Goal: Entertainment & Leisure: Browse casually

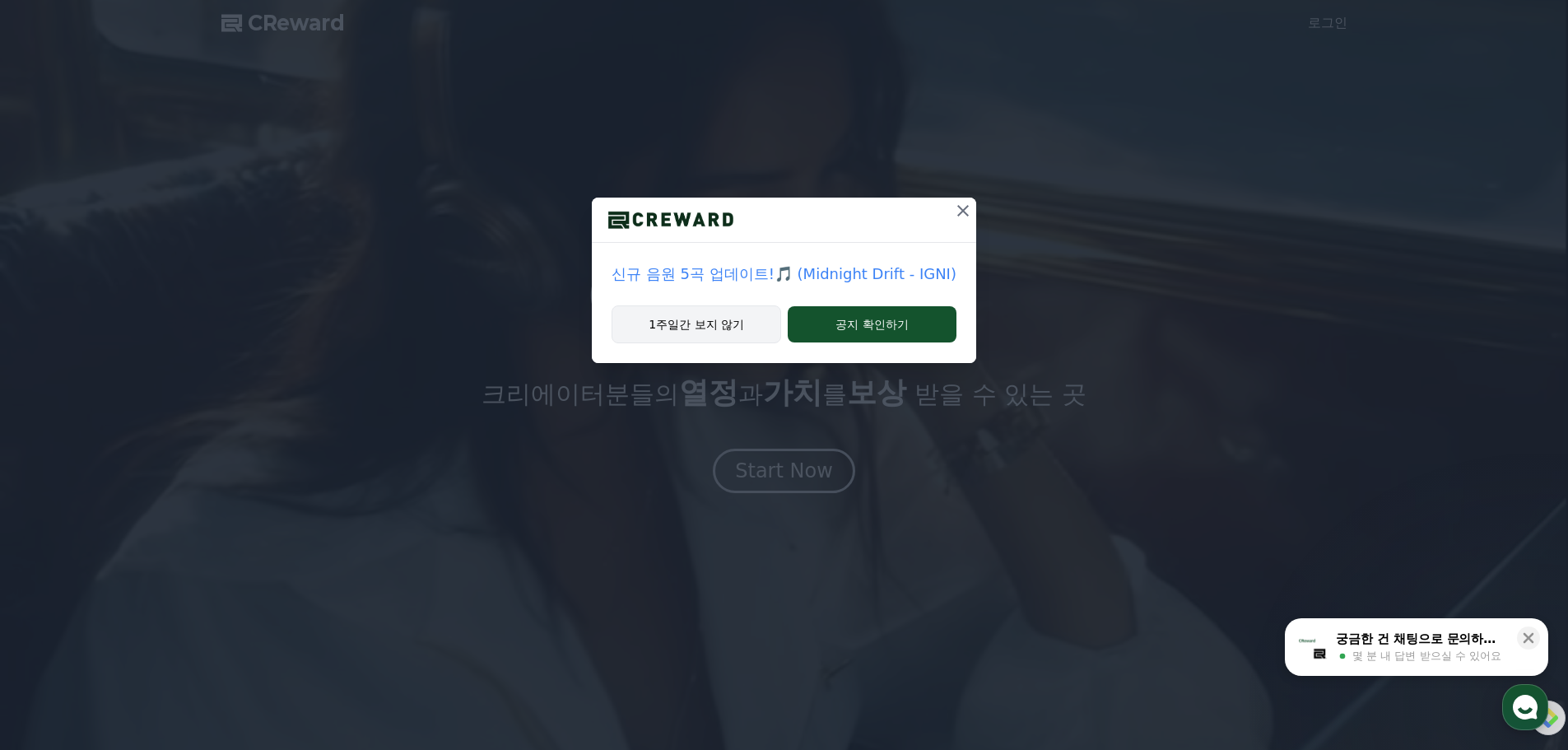
click at [725, 327] on button "1주일간 보지 않기" at bounding box center [697, 324] width 170 height 38
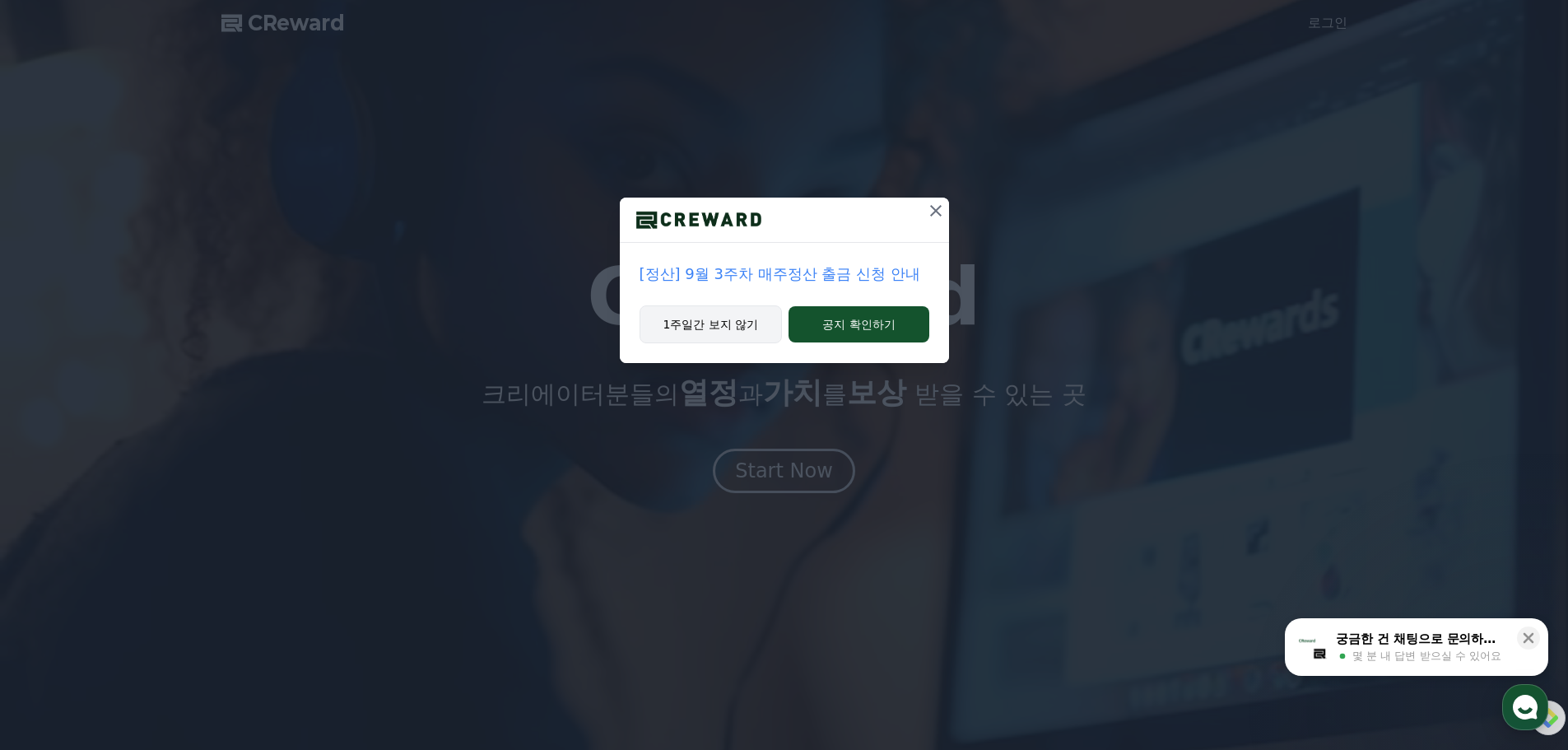
click at [725, 327] on button "1주일간 보지 않기" at bounding box center [710, 324] width 143 height 38
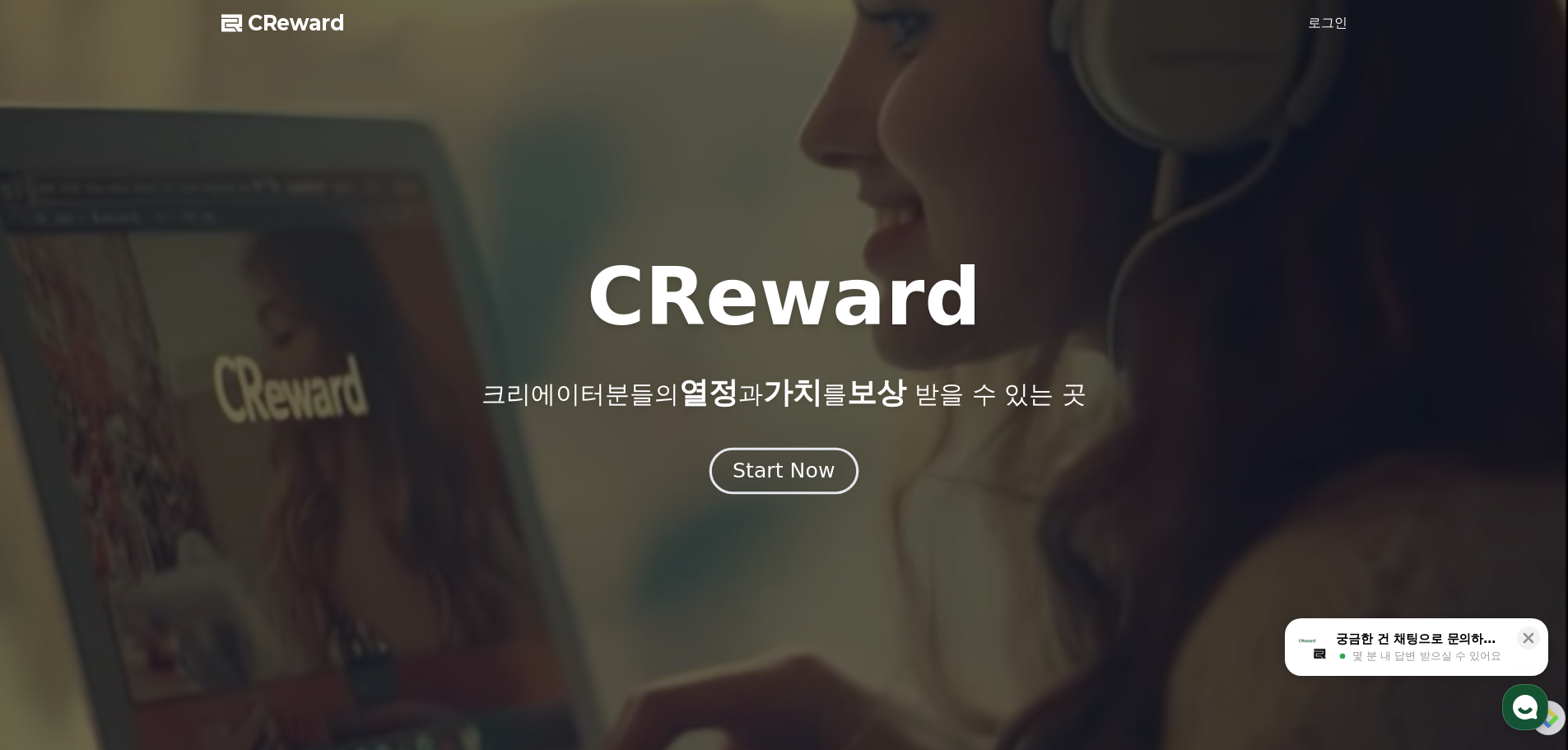
click at [819, 475] on div "Start Now" at bounding box center [783, 470] width 102 height 28
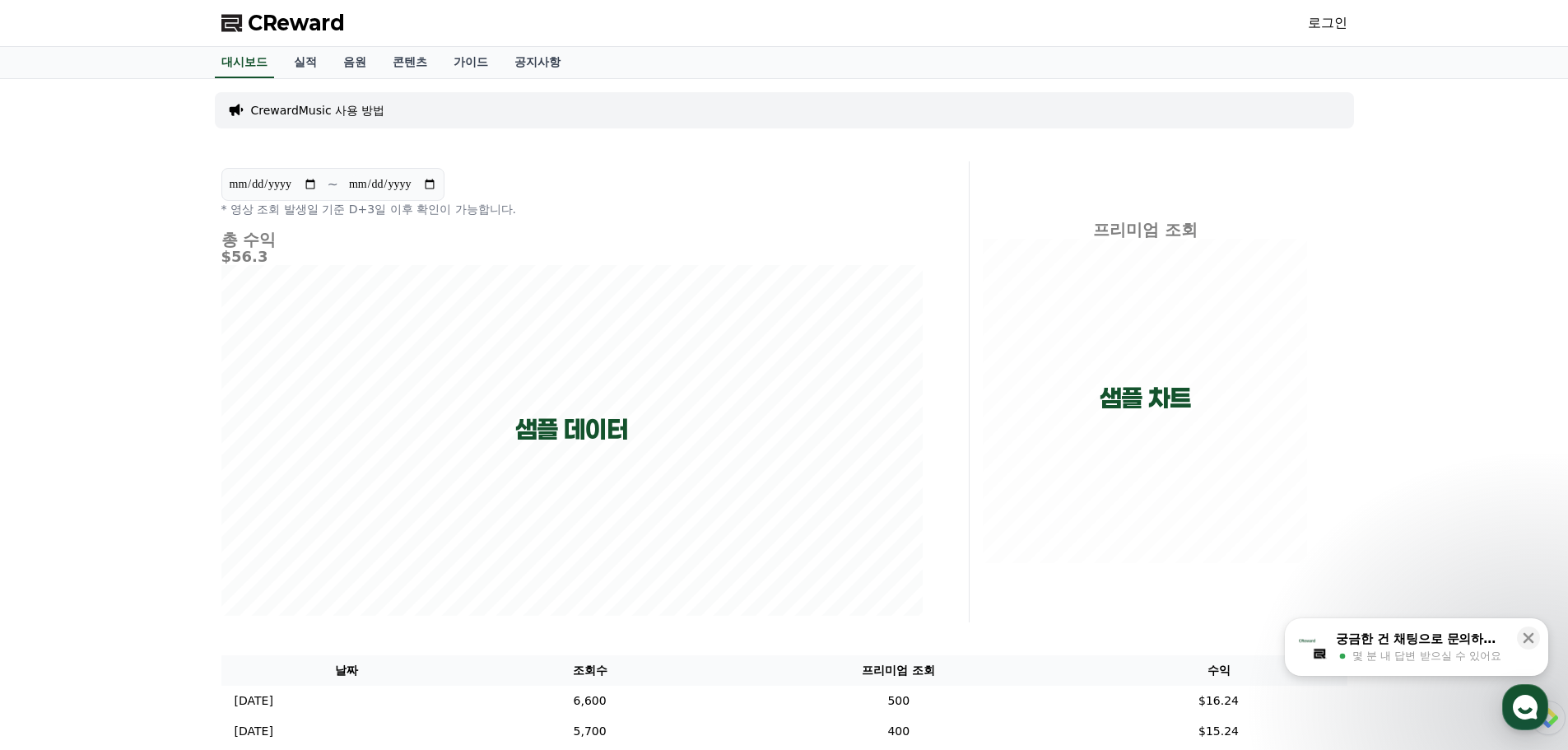
click at [1341, 22] on link "로그인" at bounding box center [1327, 23] width 40 height 20
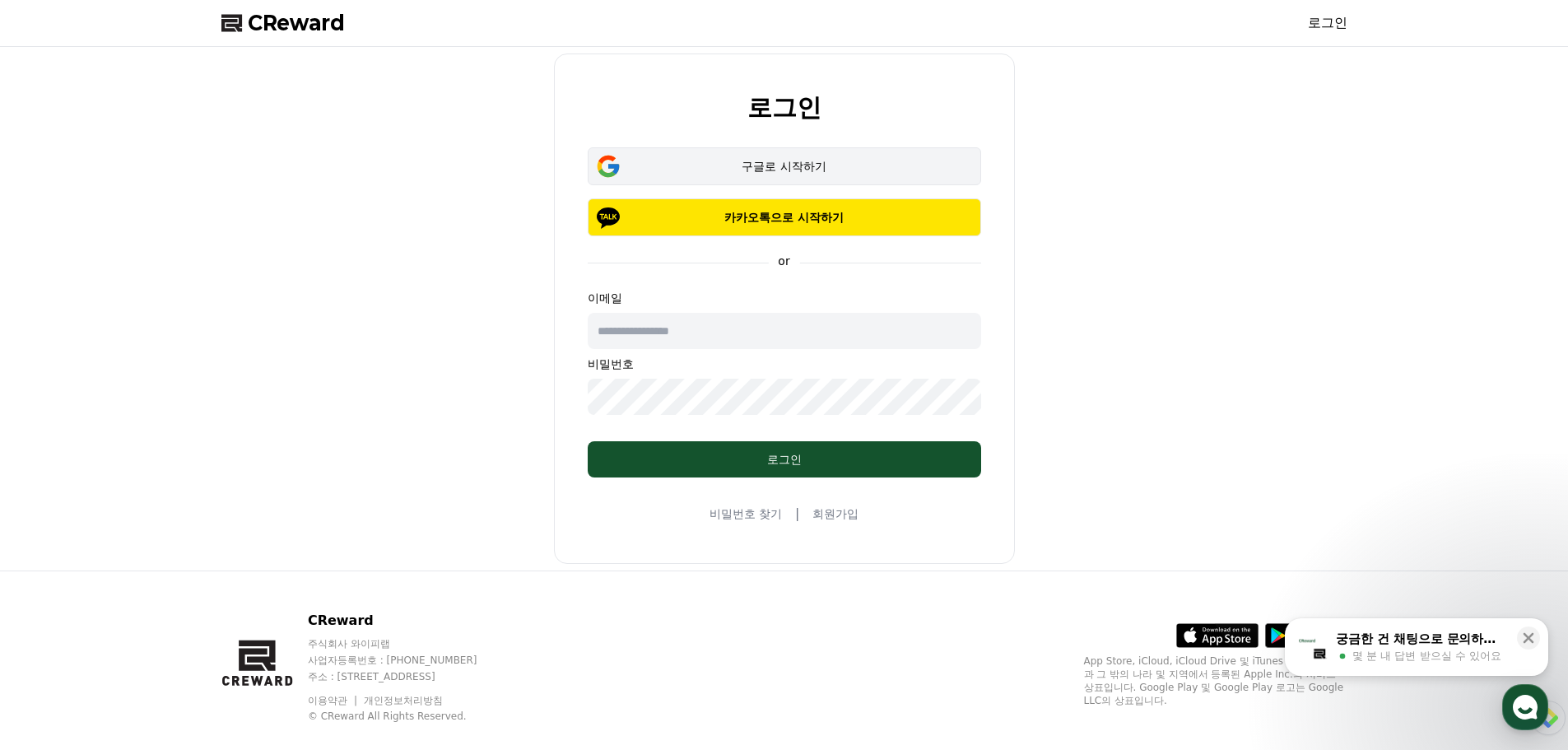
click at [797, 161] on div "구글로 시작하기" at bounding box center [784, 166] width 346 height 17
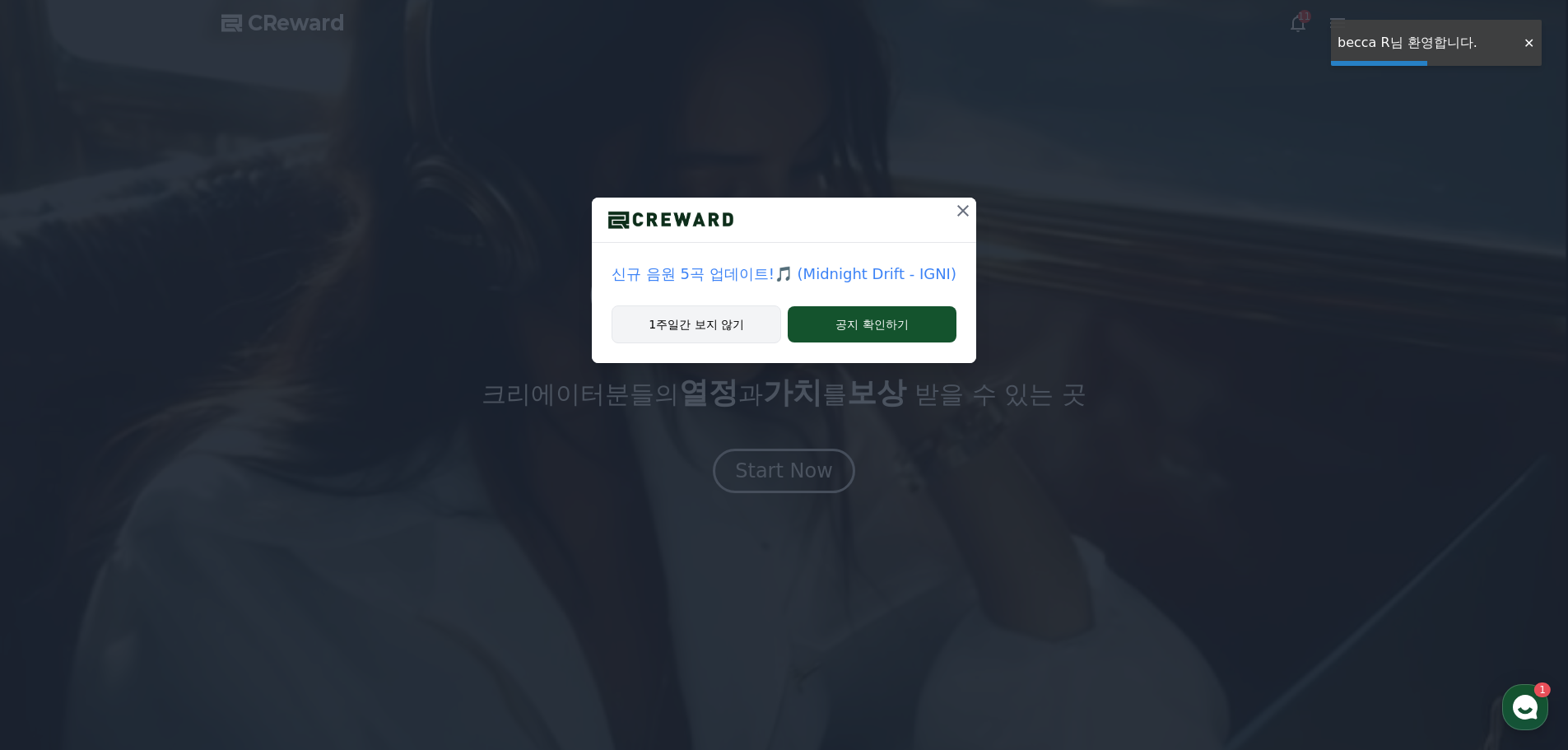
click at [738, 322] on button "1주일간 보지 않기" at bounding box center [697, 324] width 170 height 38
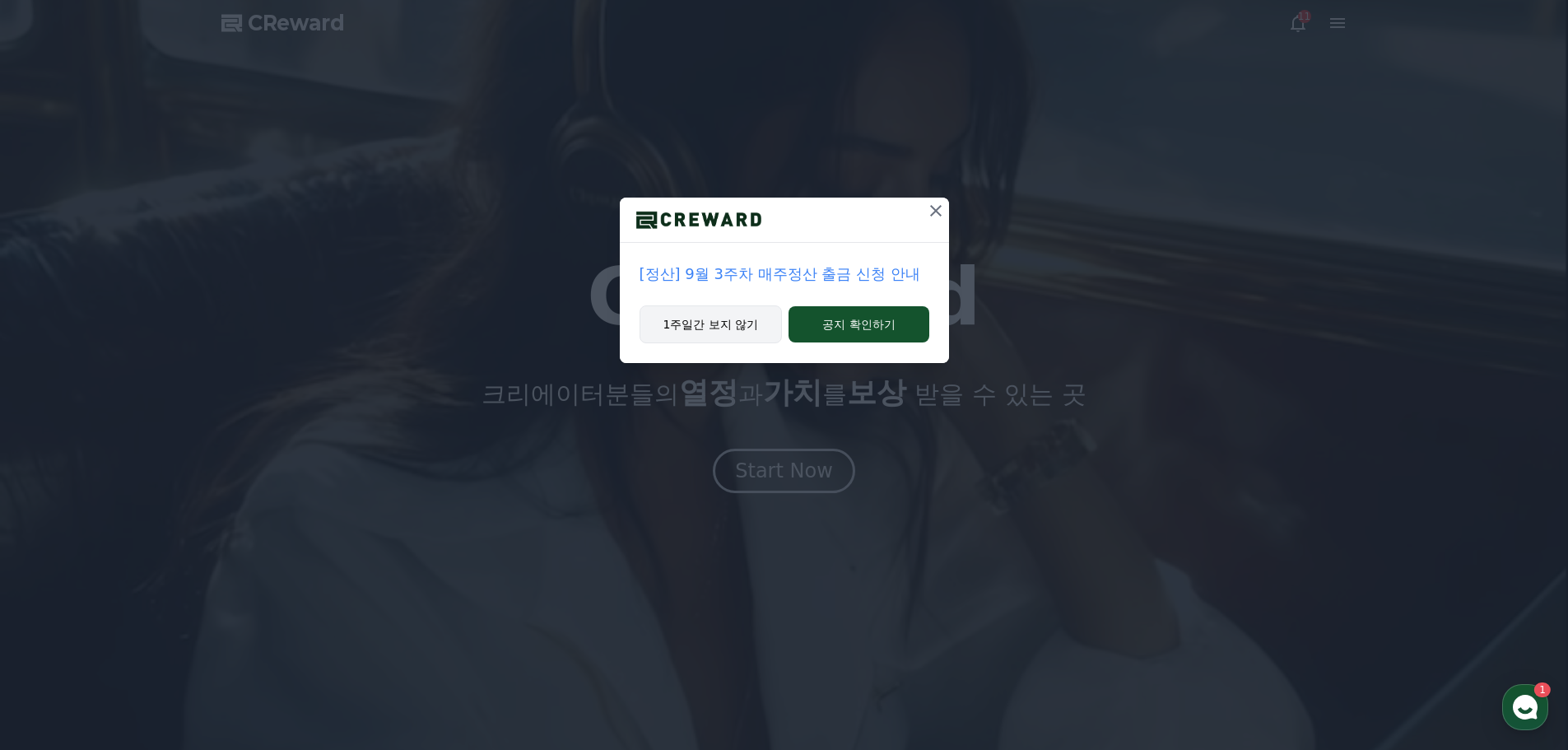
click at [685, 311] on button "1주일간 보지 않기" at bounding box center [710, 324] width 143 height 38
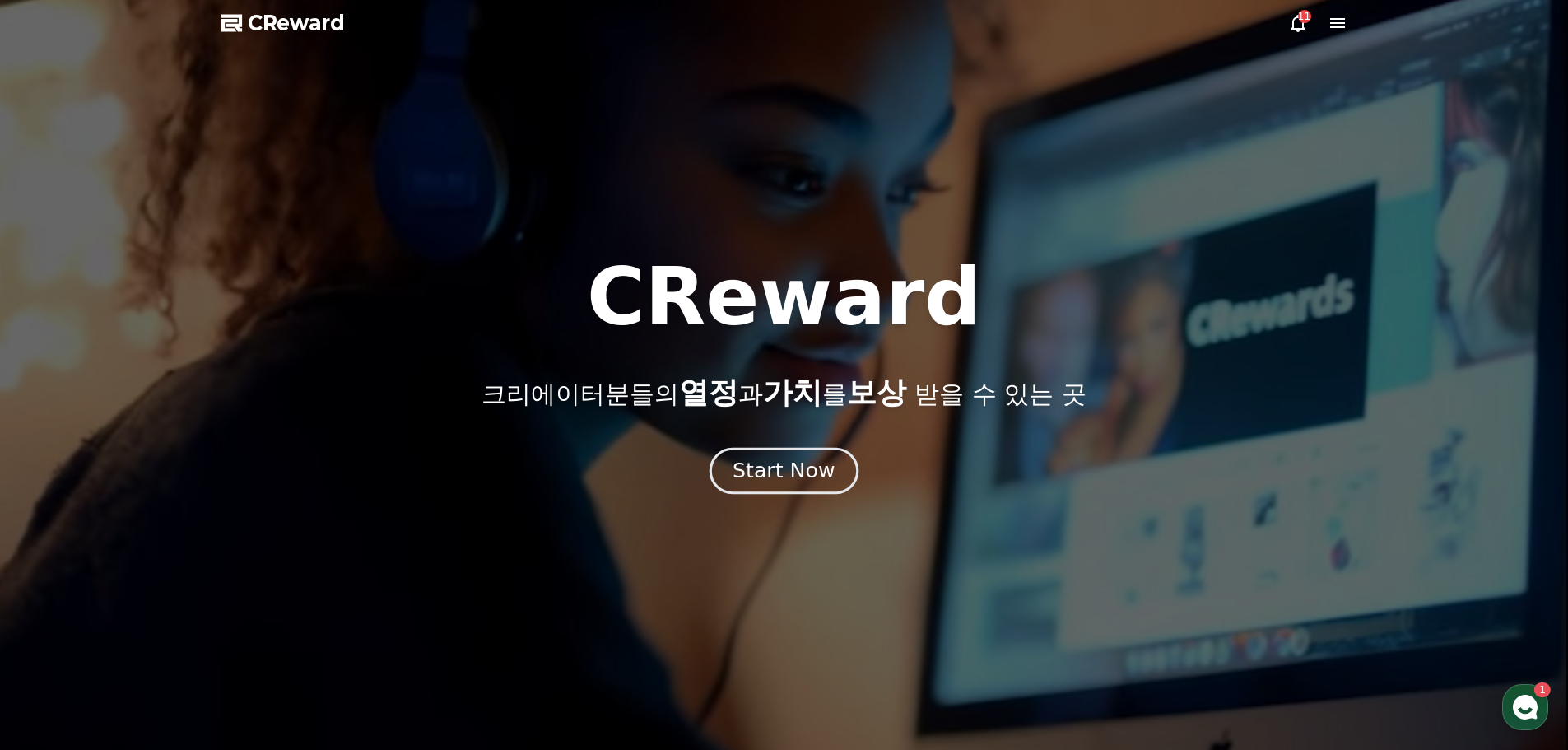
click at [820, 456] on button "Start Now" at bounding box center [784, 469] width 149 height 46
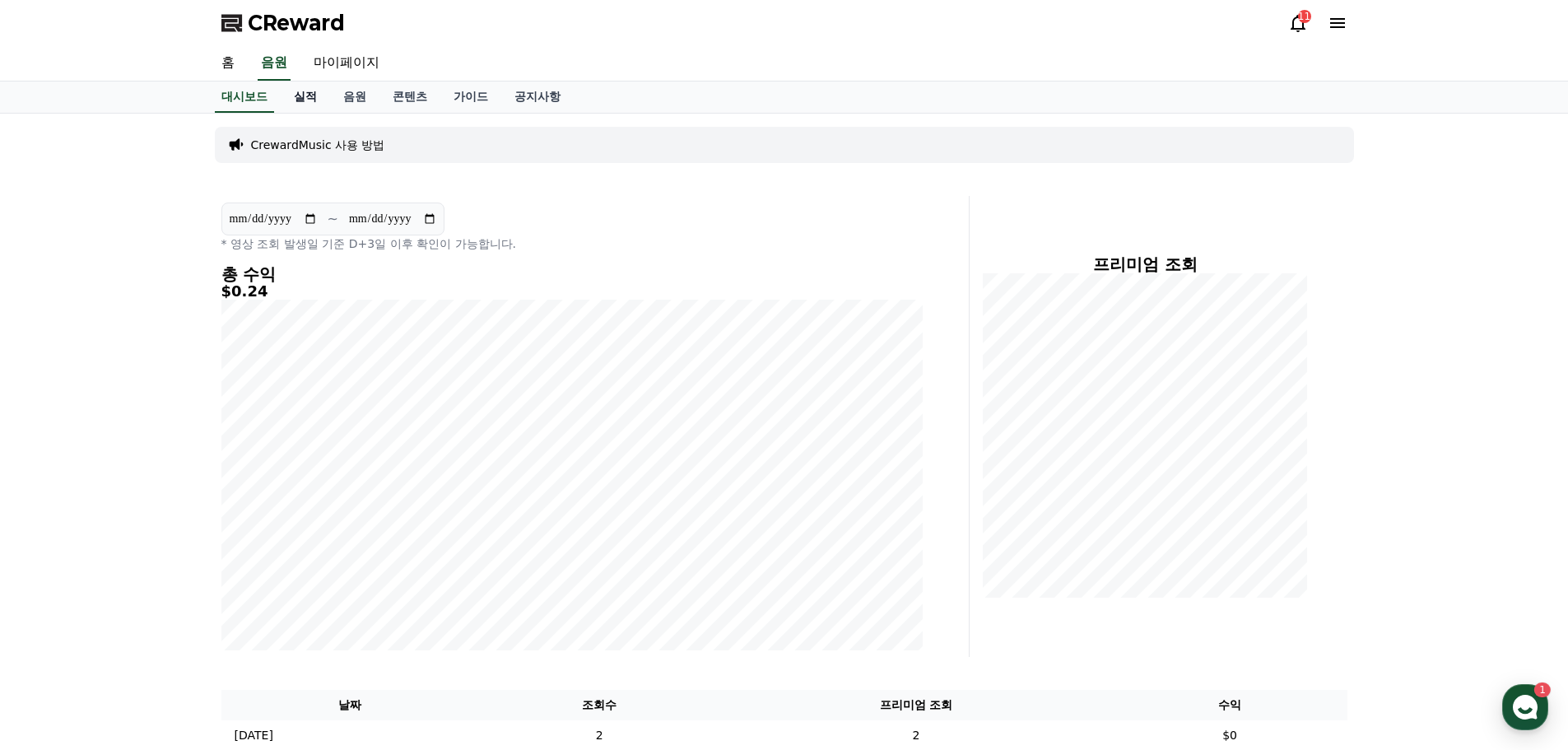
click at [298, 93] on link "실적" at bounding box center [305, 97] width 49 height 32
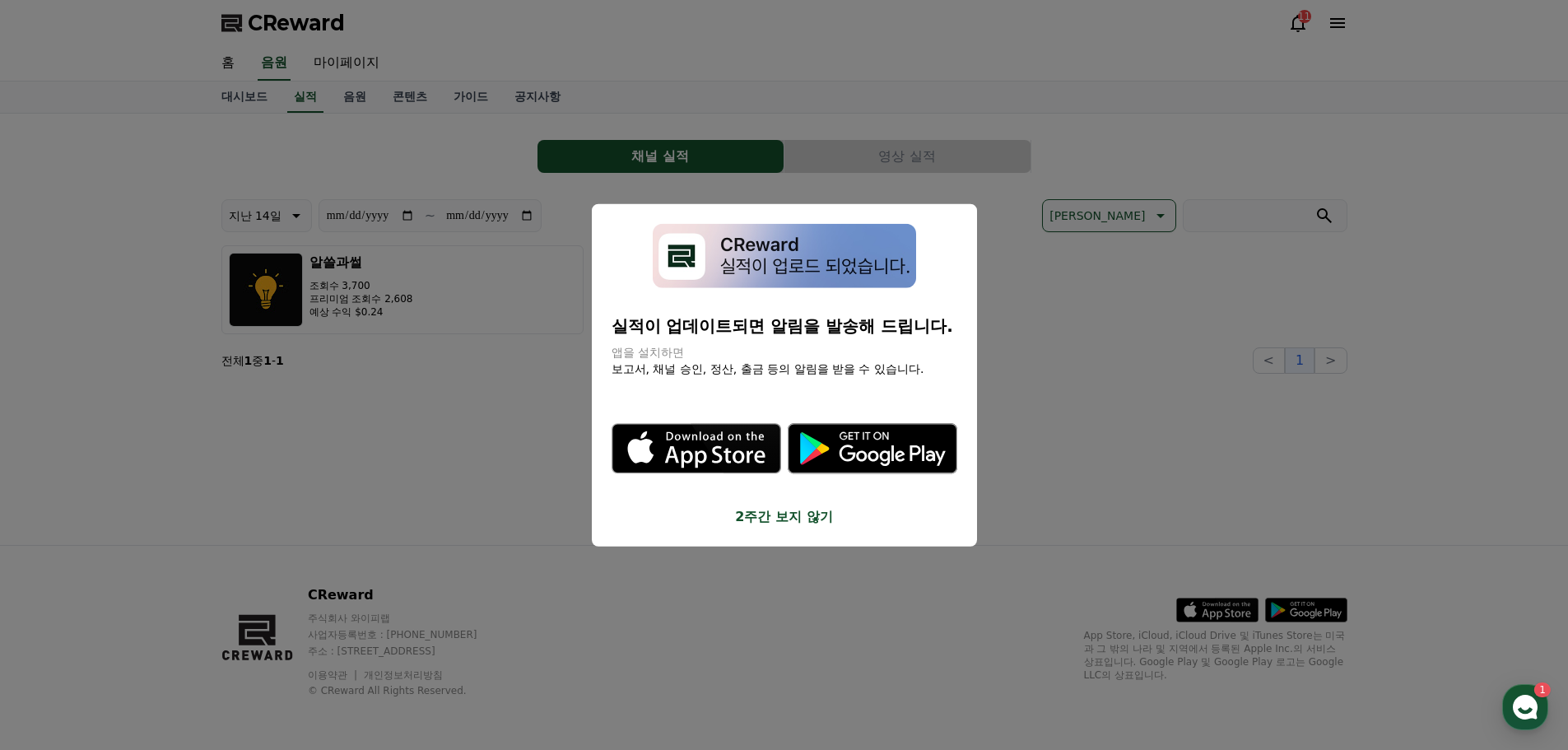
click at [1073, 415] on button "close modal" at bounding box center [784, 375] width 1568 height 750
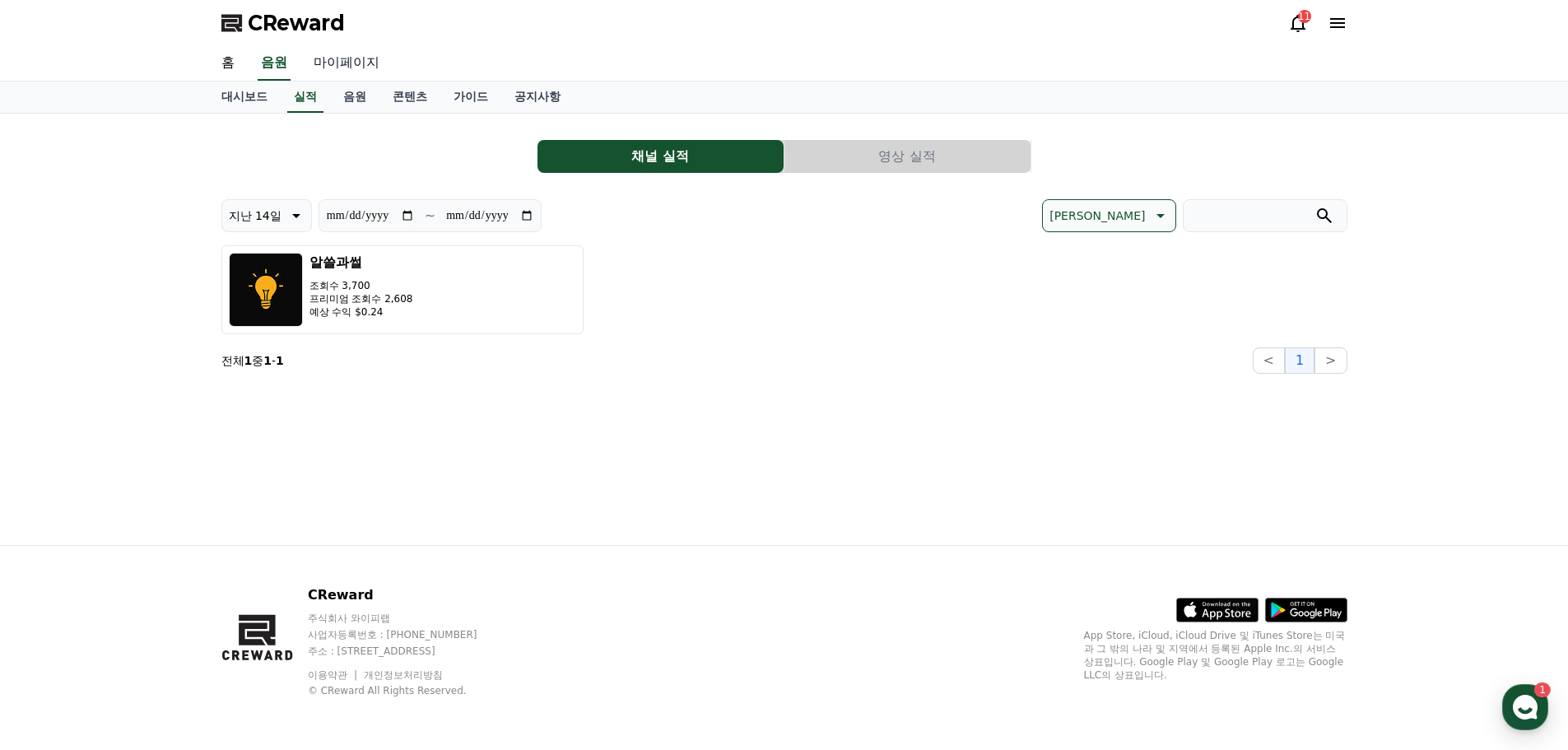
click at [360, 60] on link "마이페이지" at bounding box center [346, 63] width 92 height 35
select select "**********"
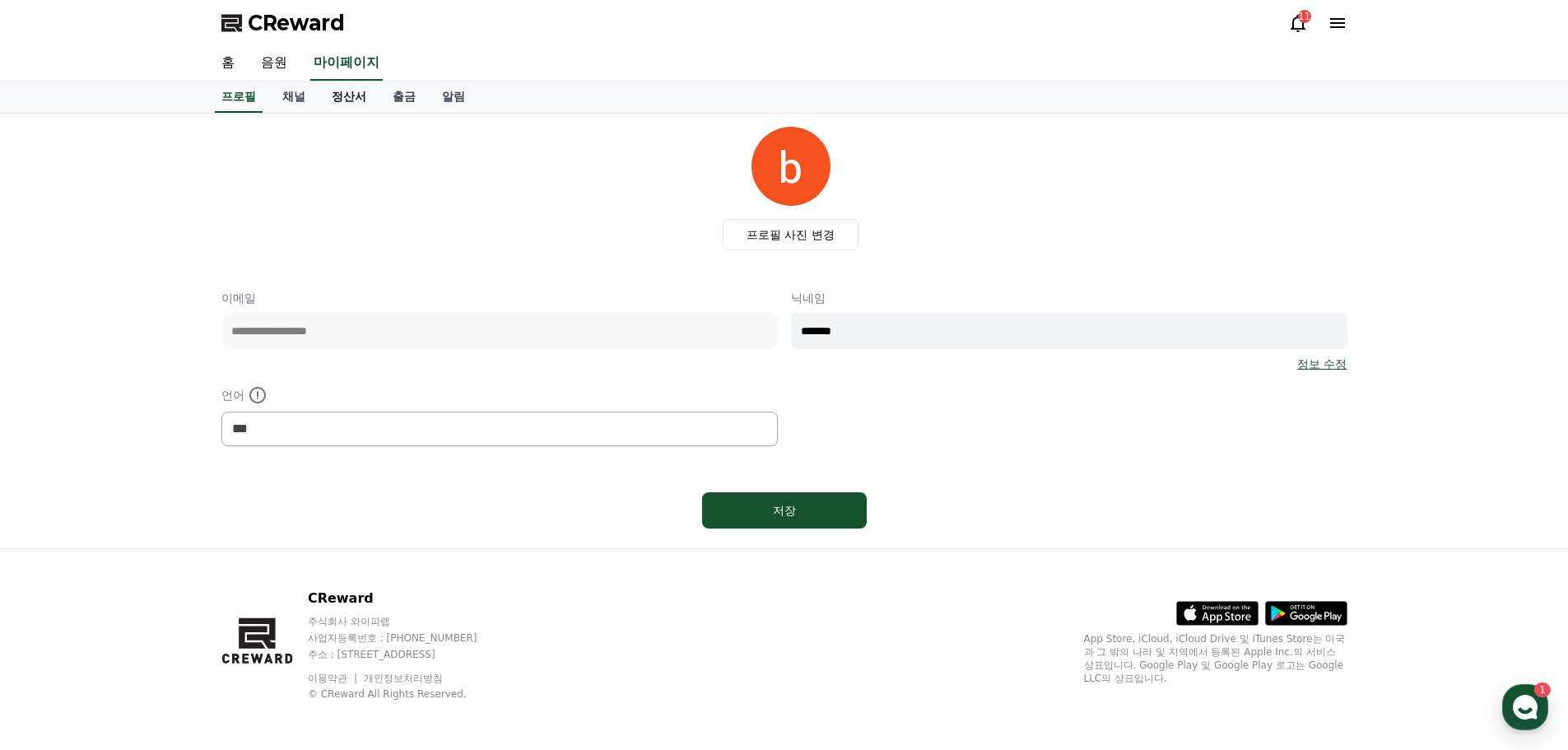
click at [361, 91] on link "정산서" at bounding box center [349, 97] width 61 height 32
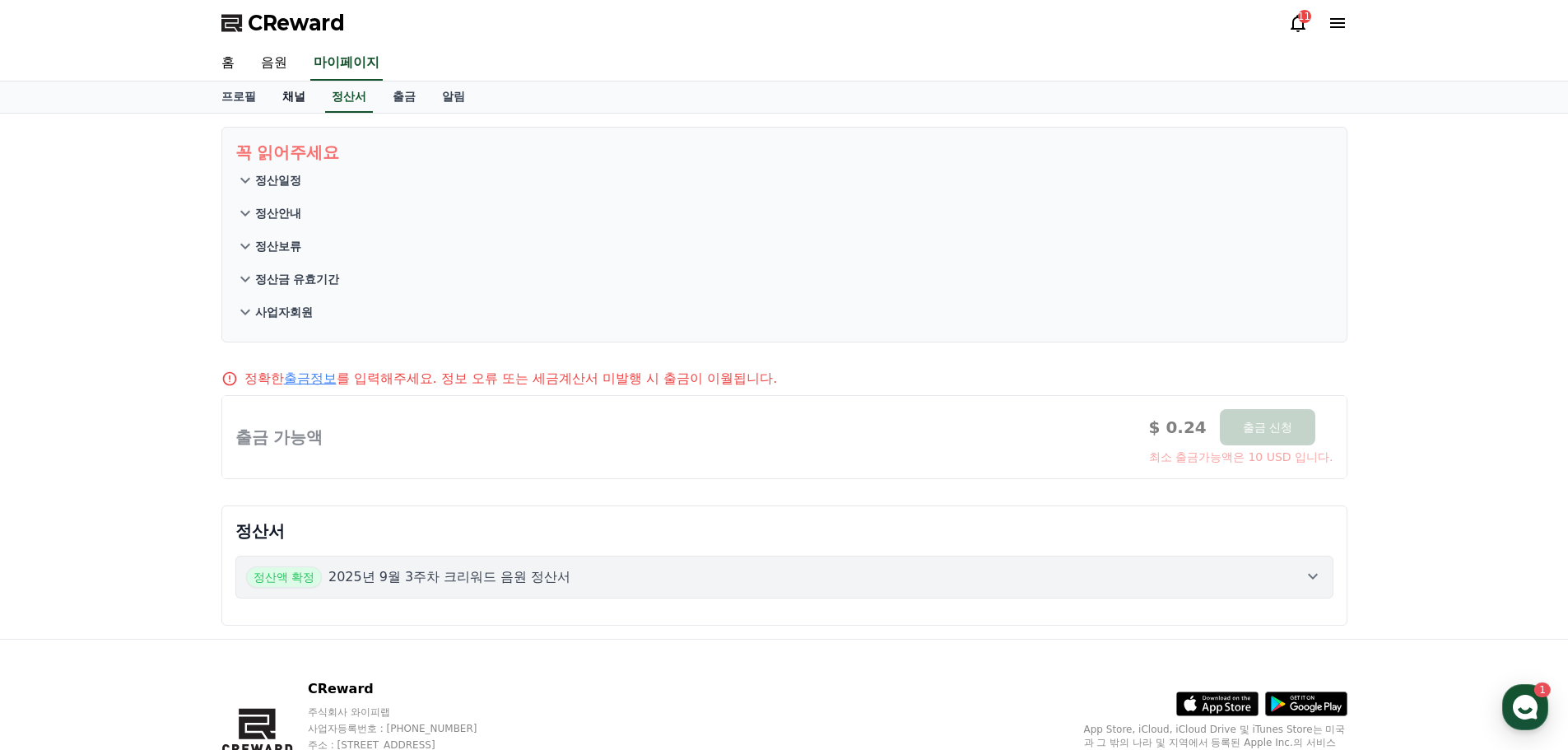
click at [272, 93] on link "채널" at bounding box center [293, 97] width 49 height 32
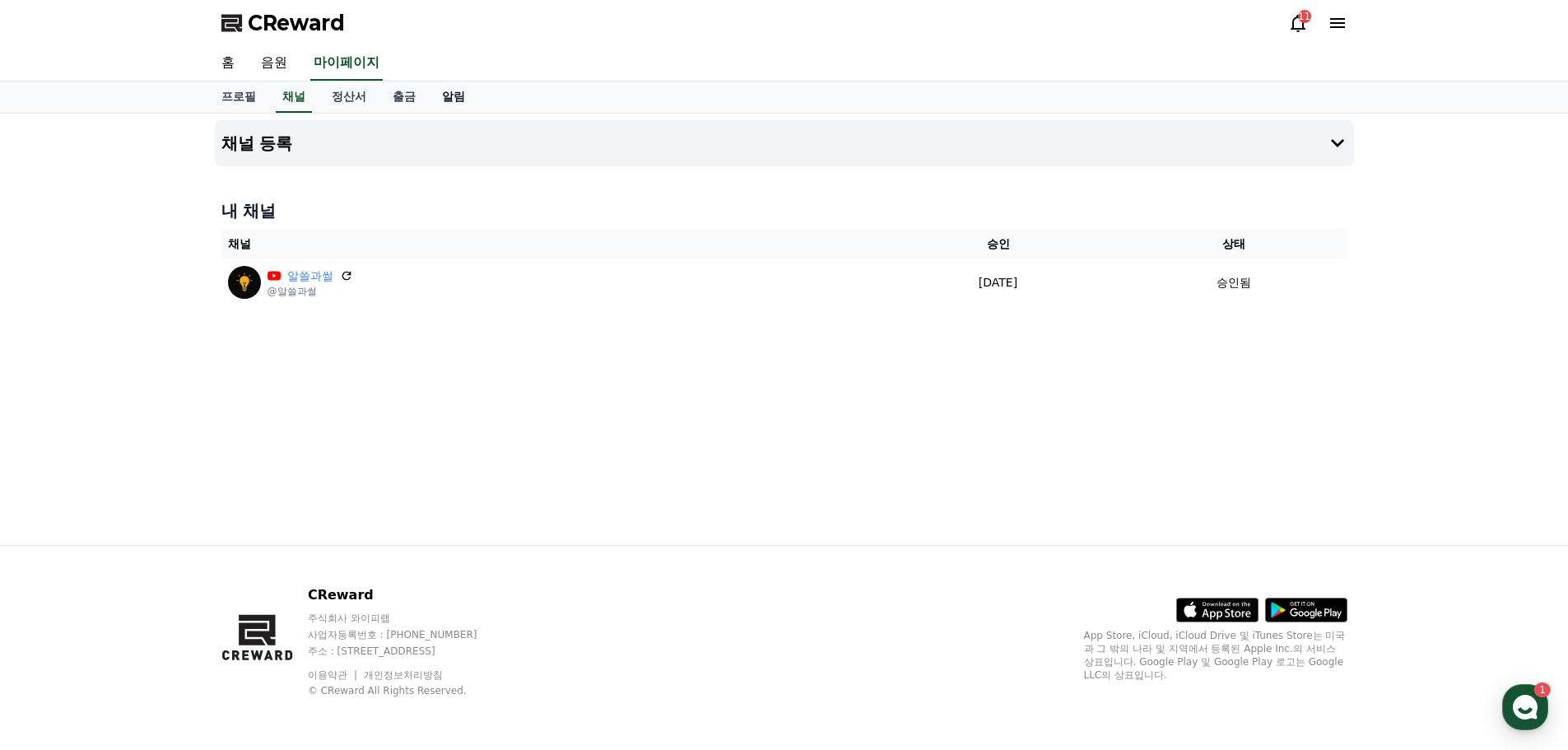
click at [437, 97] on link "알림" at bounding box center [454, 97] width 49 height 32
click at [411, 98] on link "출금" at bounding box center [404, 97] width 49 height 32
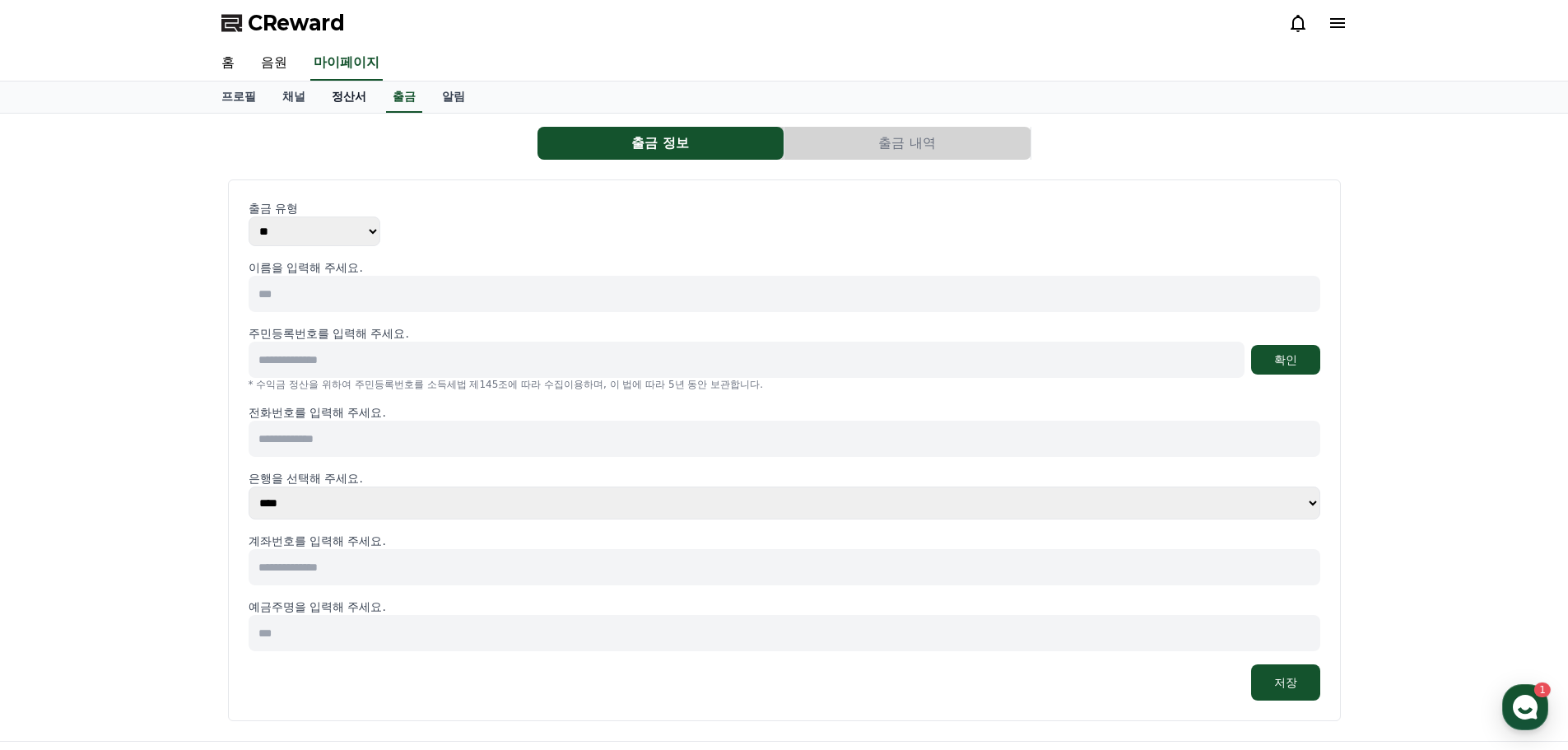
click at [348, 97] on link "정산서" at bounding box center [349, 97] width 61 height 32
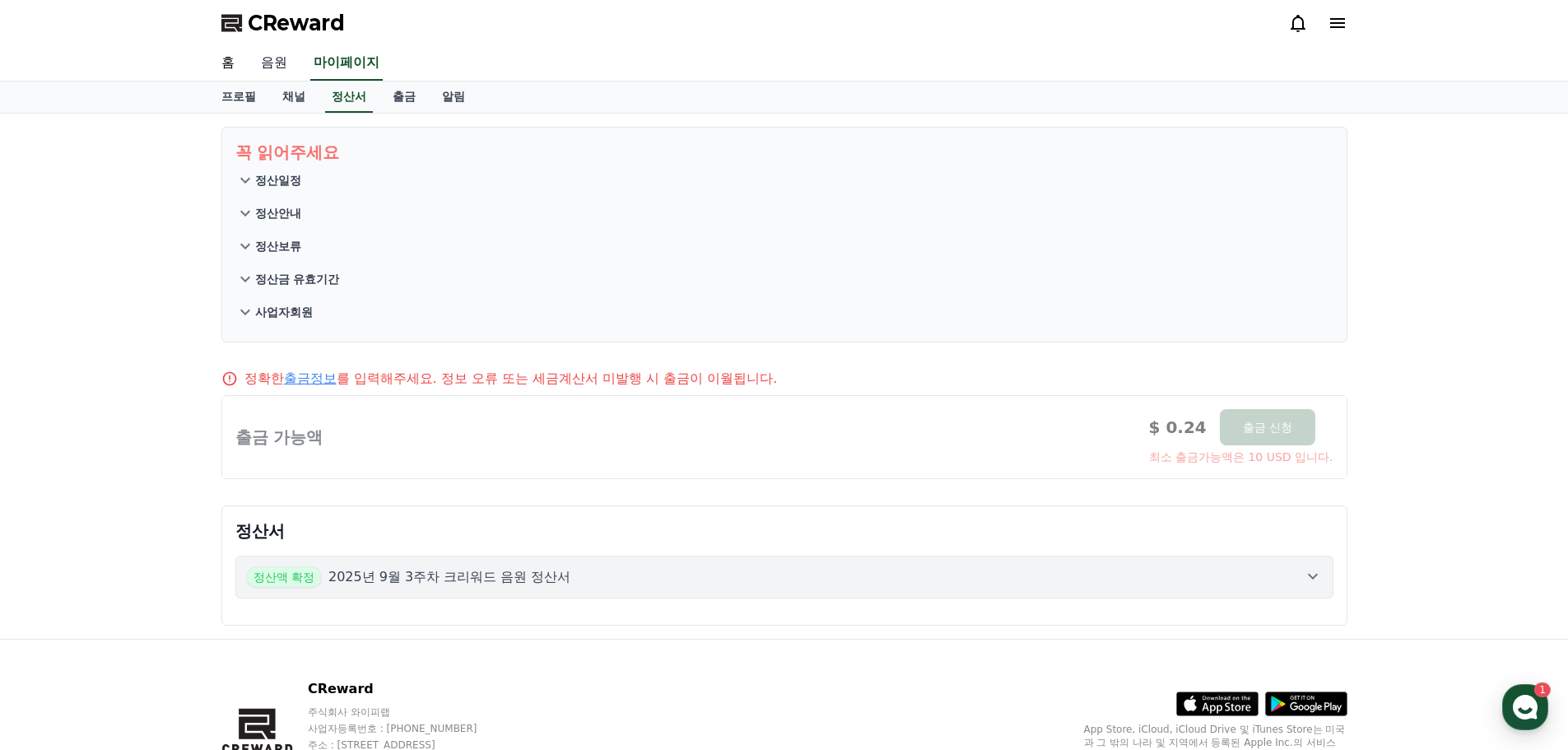
click at [287, 56] on link "음원" at bounding box center [274, 63] width 52 height 35
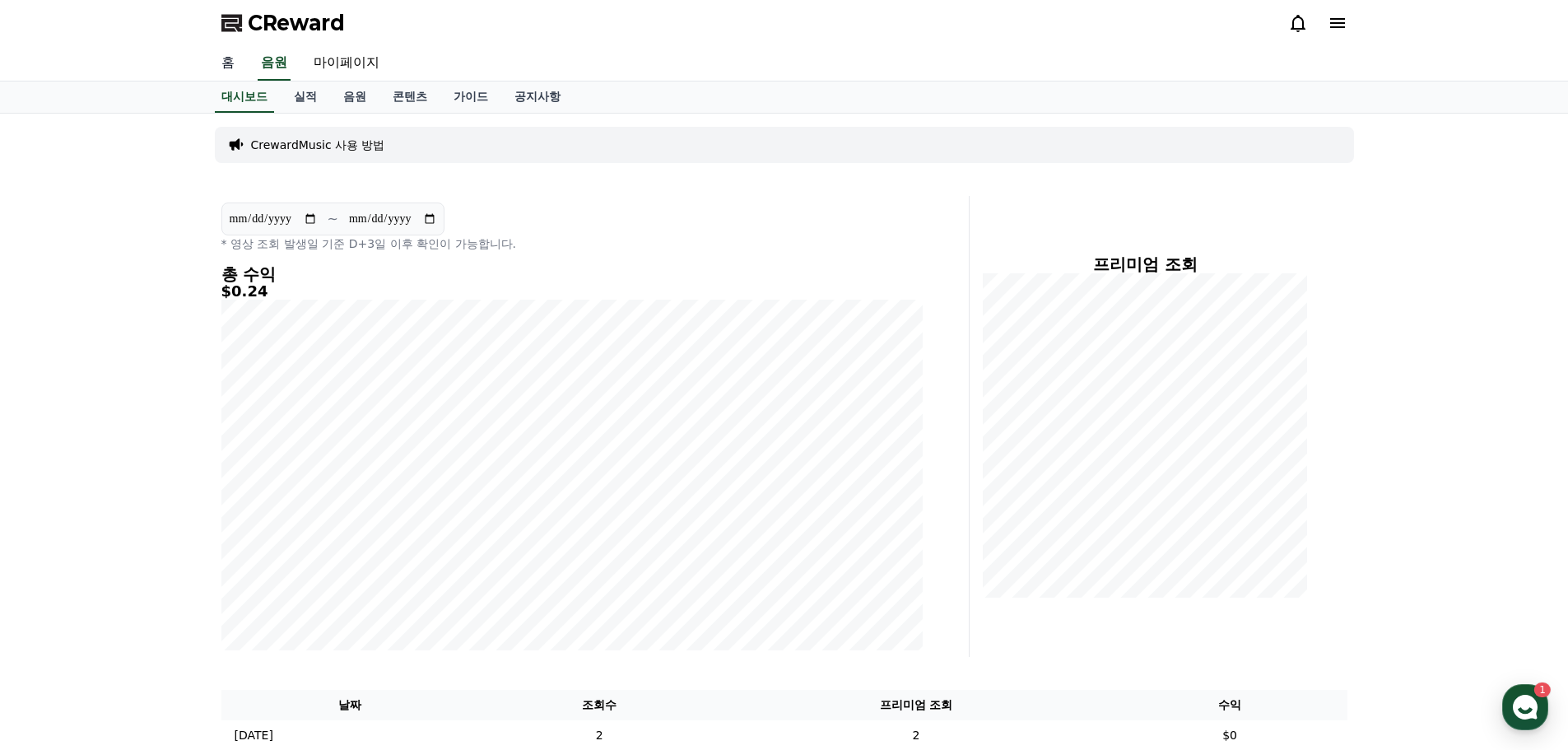
click at [233, 57] on link "홈" at bounding box center [228, 63] width 40 height 35
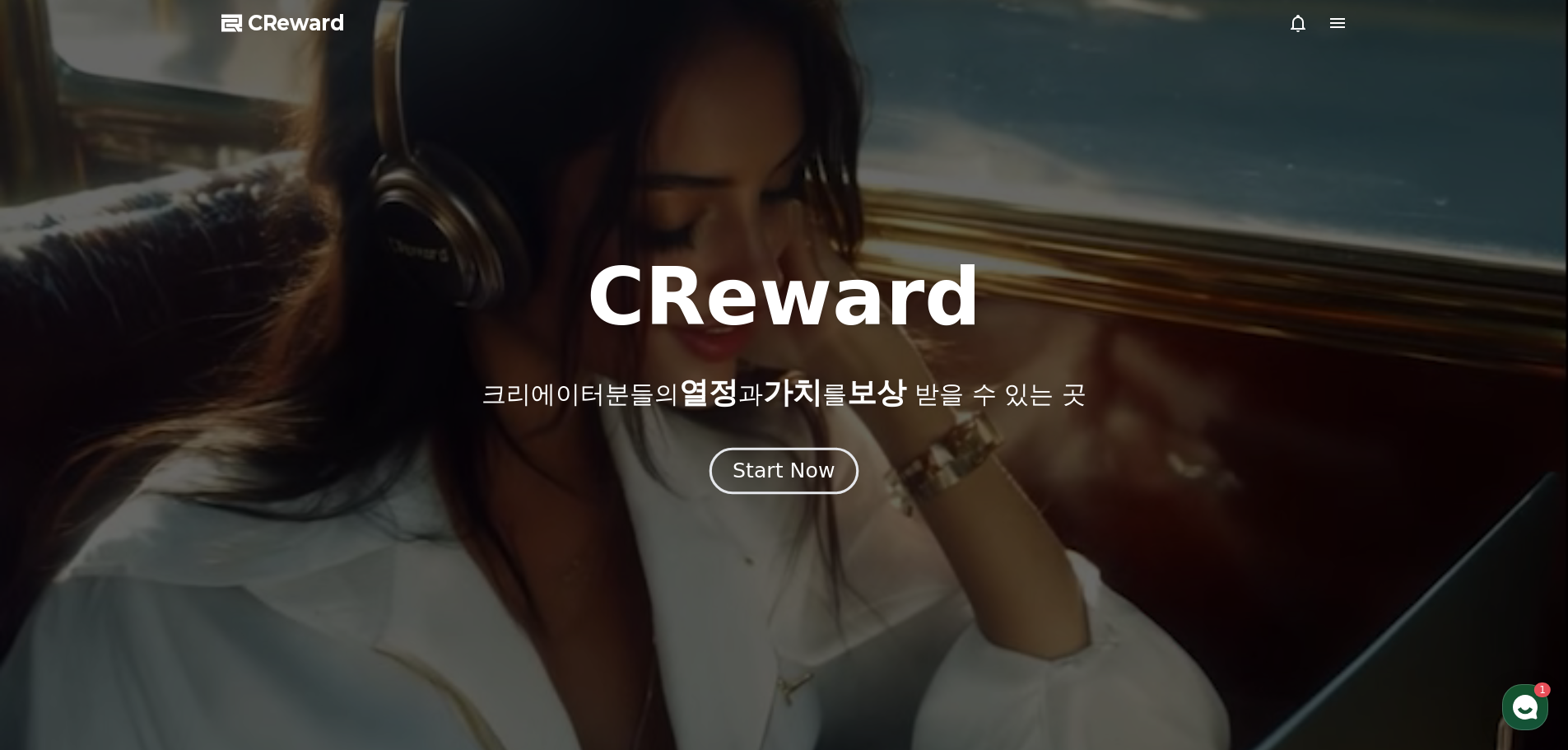
click at [799, 466] on div "Start Now" at bounding box center [783, 470] width 102 height 28
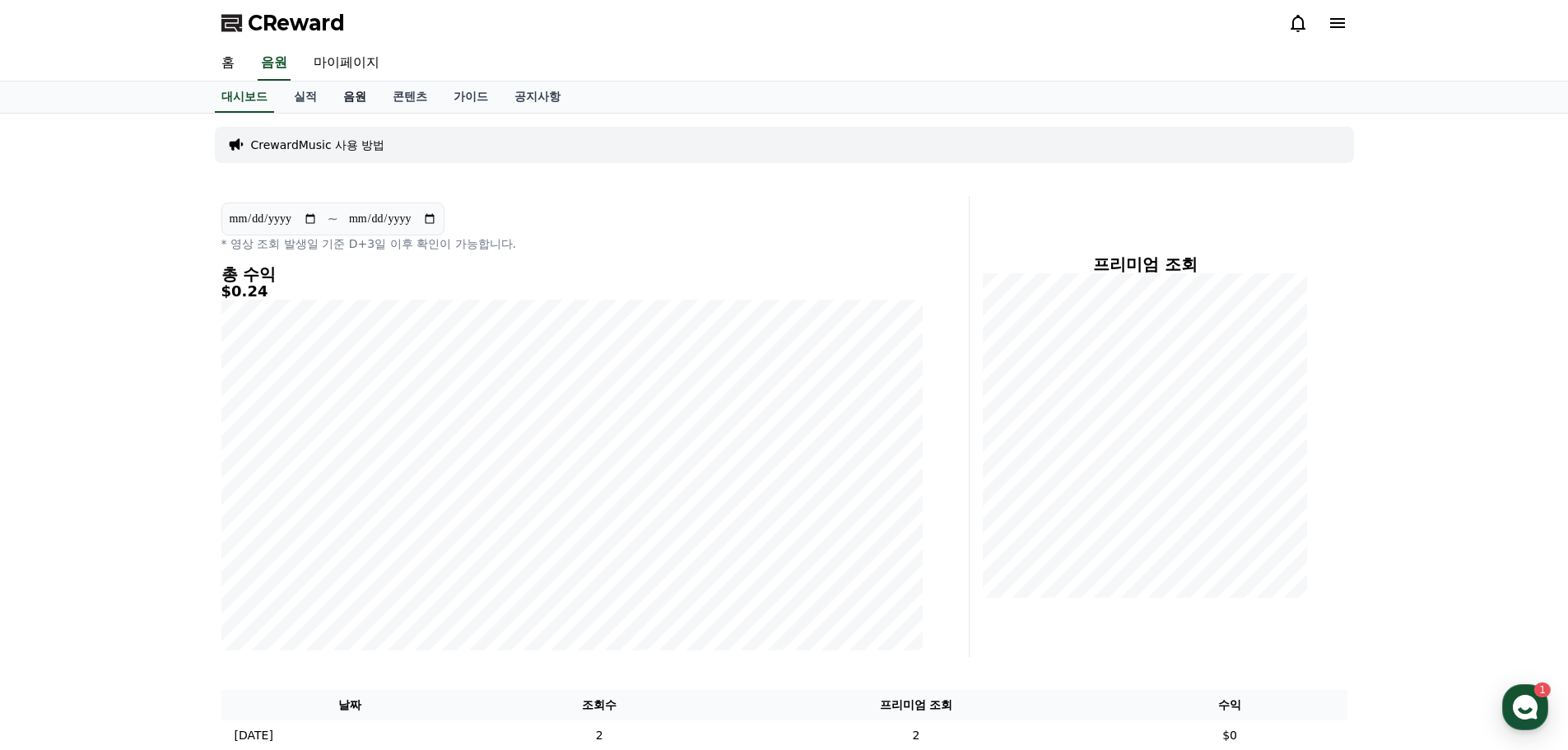
click at [355, 96] on link "음원" at bounding box center [355, 97] width 49 height 32
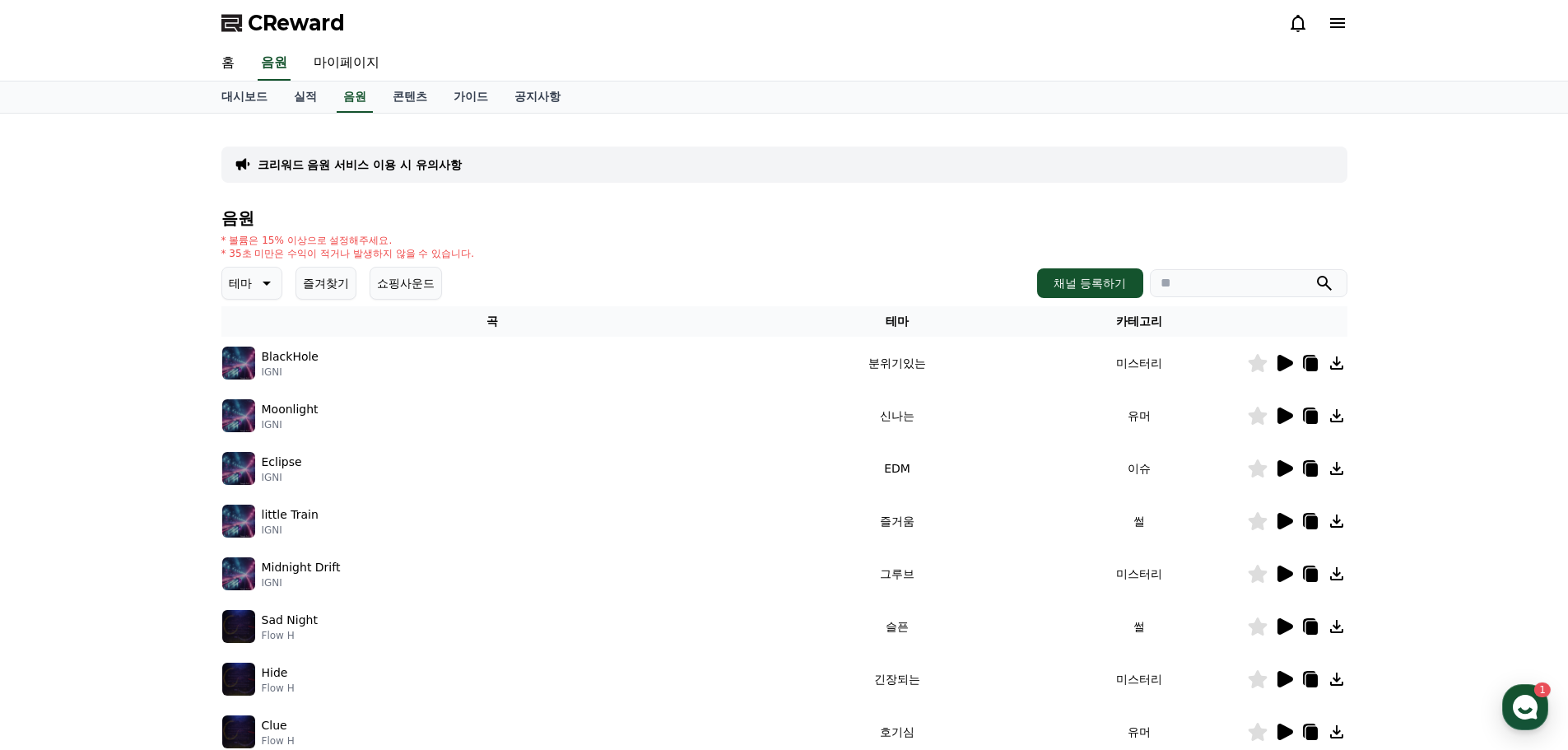
click at [263, 288] on icon at bounding box center [265, 283] width 20 height 20
click at [252, 366] on button "환상적인" at bounding box center [254, 370] width 59 height 37
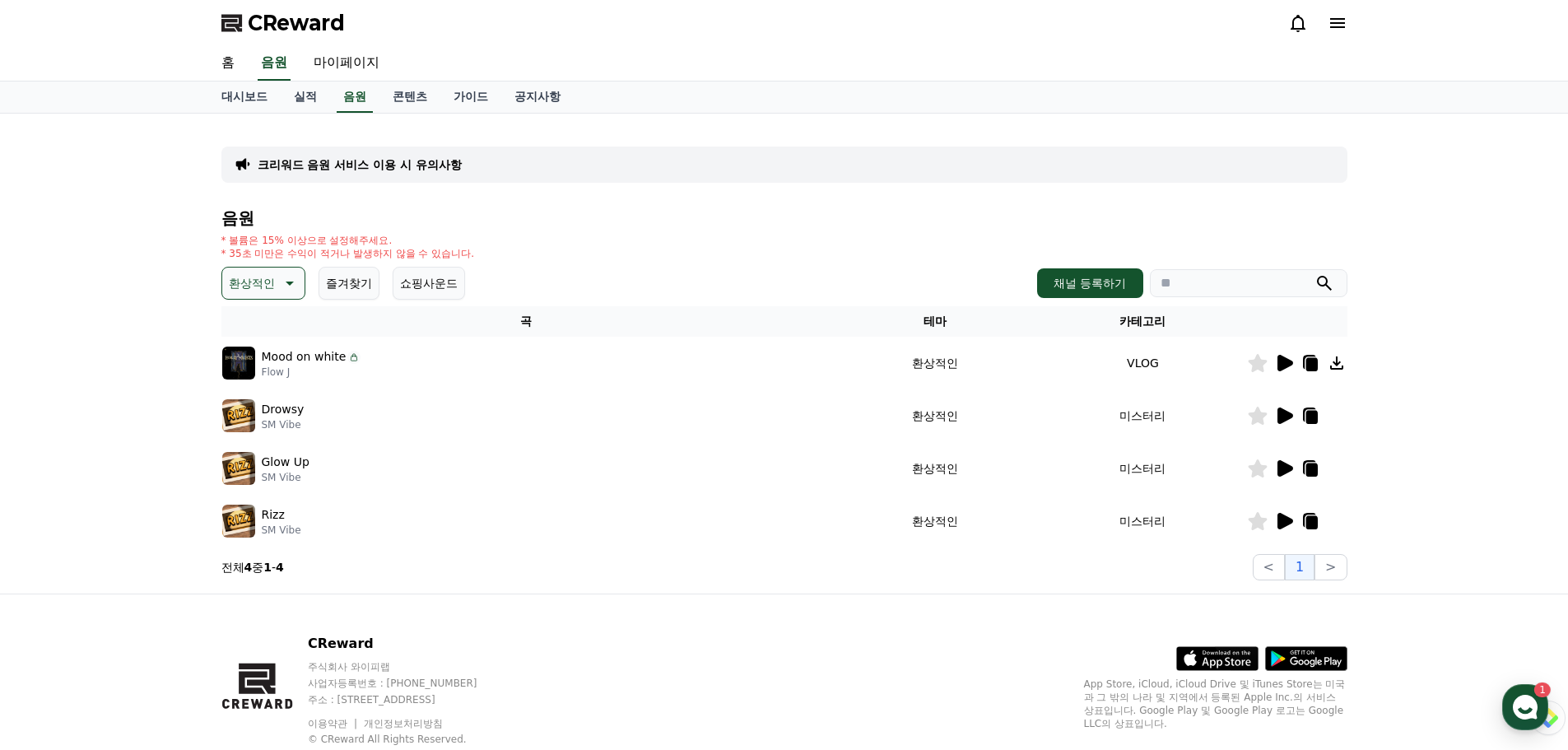
click at [1283, 359] on icon at bounding box center [1285, 363] width 16 height 17
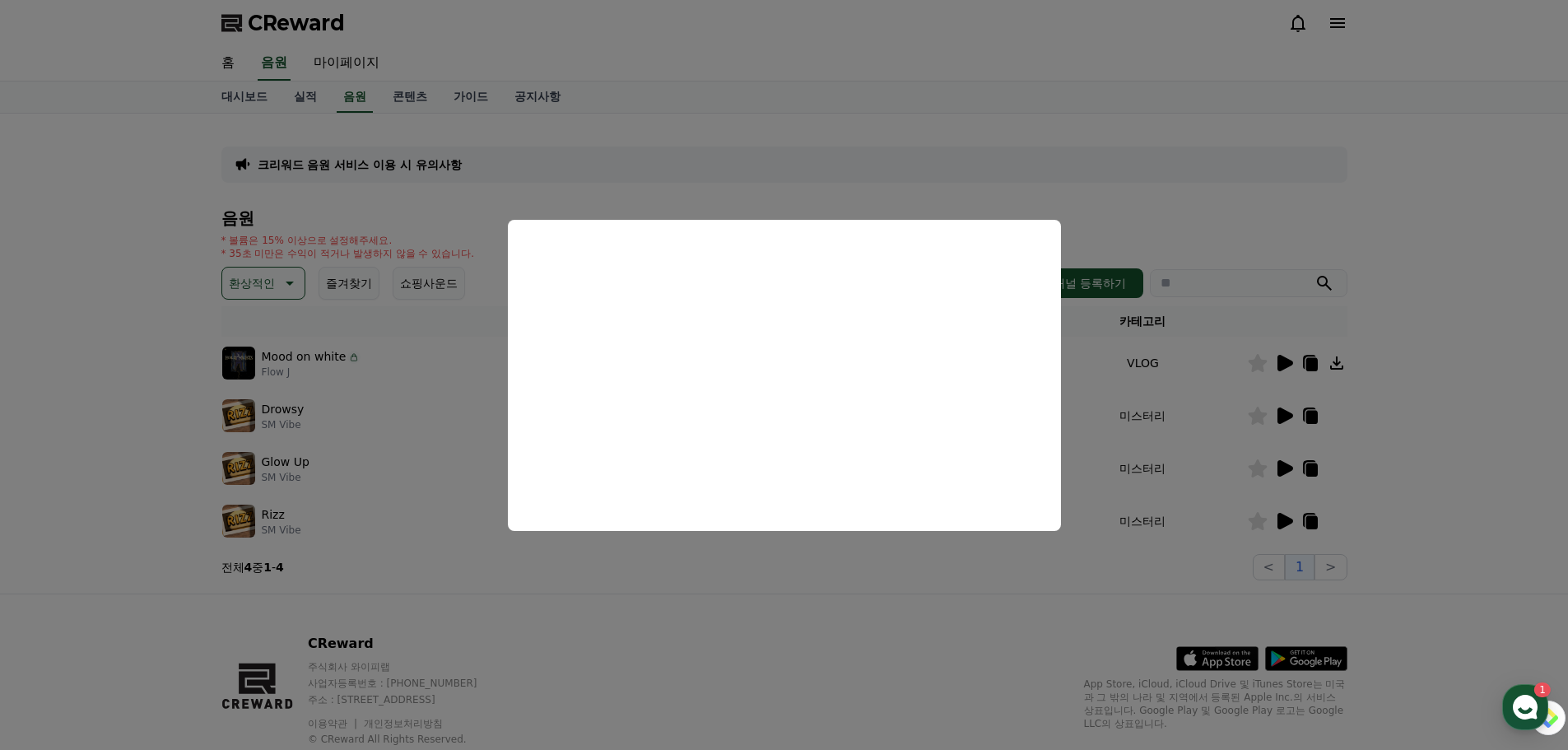
click at [986, 170] on button "close modal" at bounding box center [784, 375] width 1568 height 750
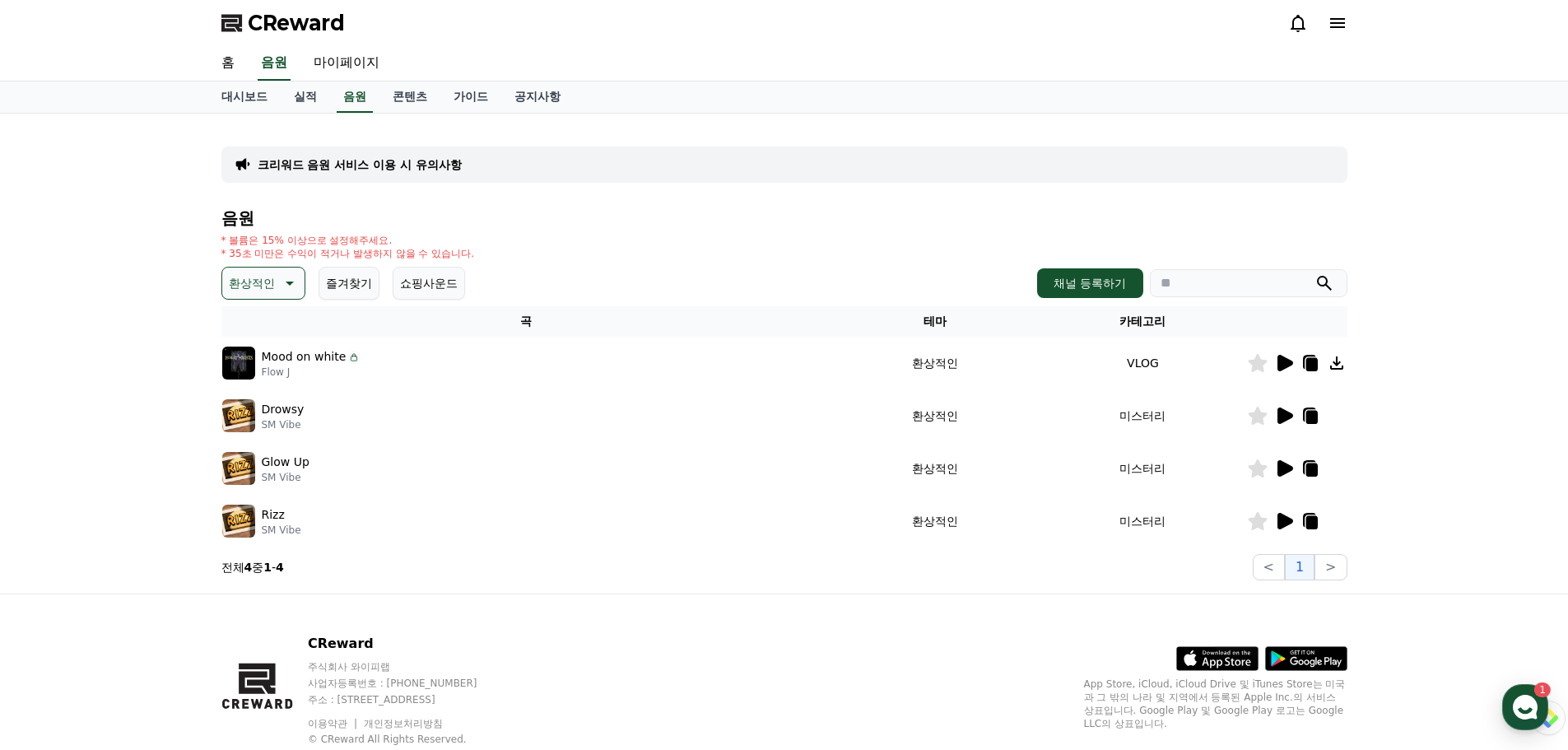
click at [1286, 416] on icon at bounding box center [1285, 415] width 16 height 17
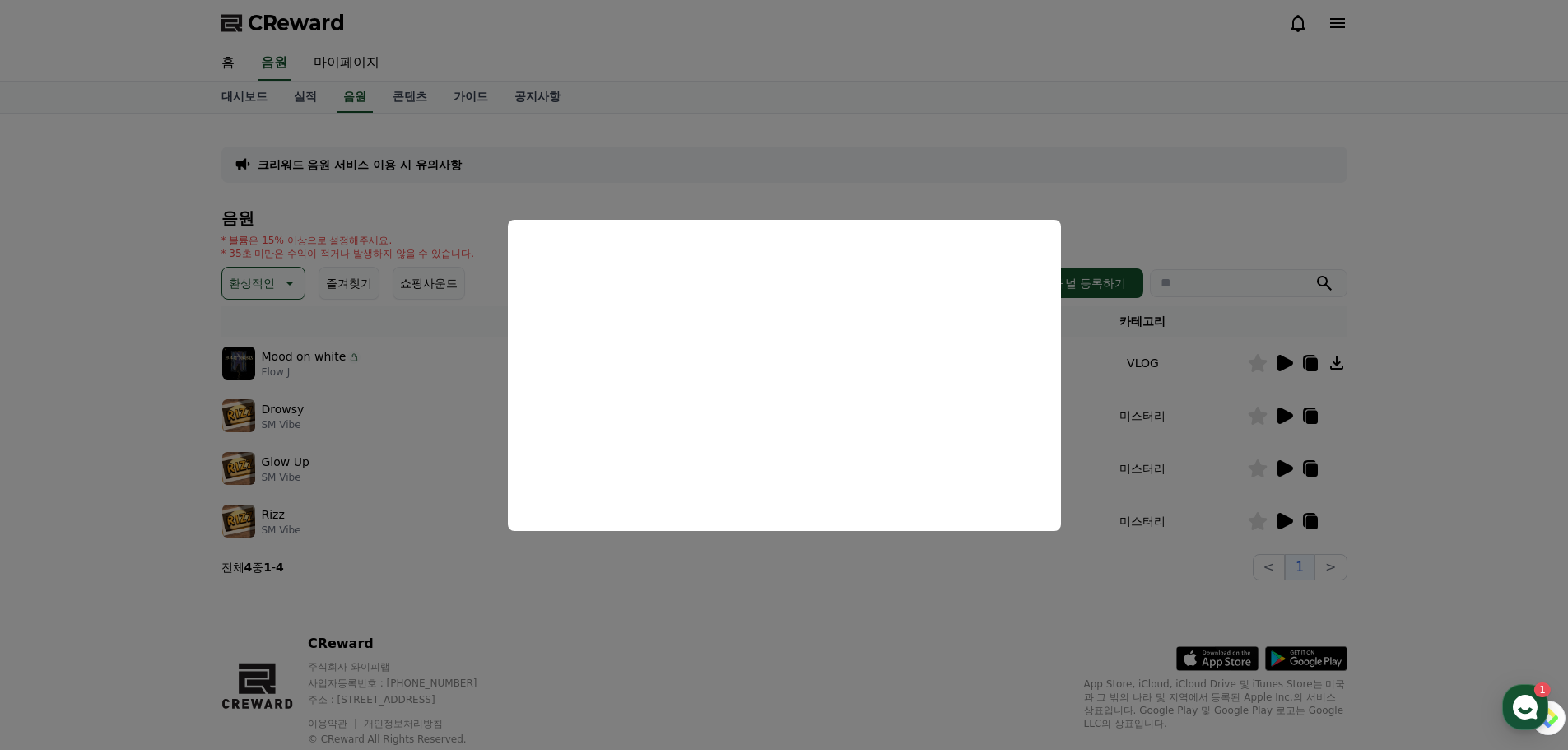
drag, startPoint x: 504, startPoint y: 99, endPoint x: 428, endPoint y: 203, distance: 128.8
click at [505, 99] on button "close modal" at bounding box center [784, 375] width 1568 height 750
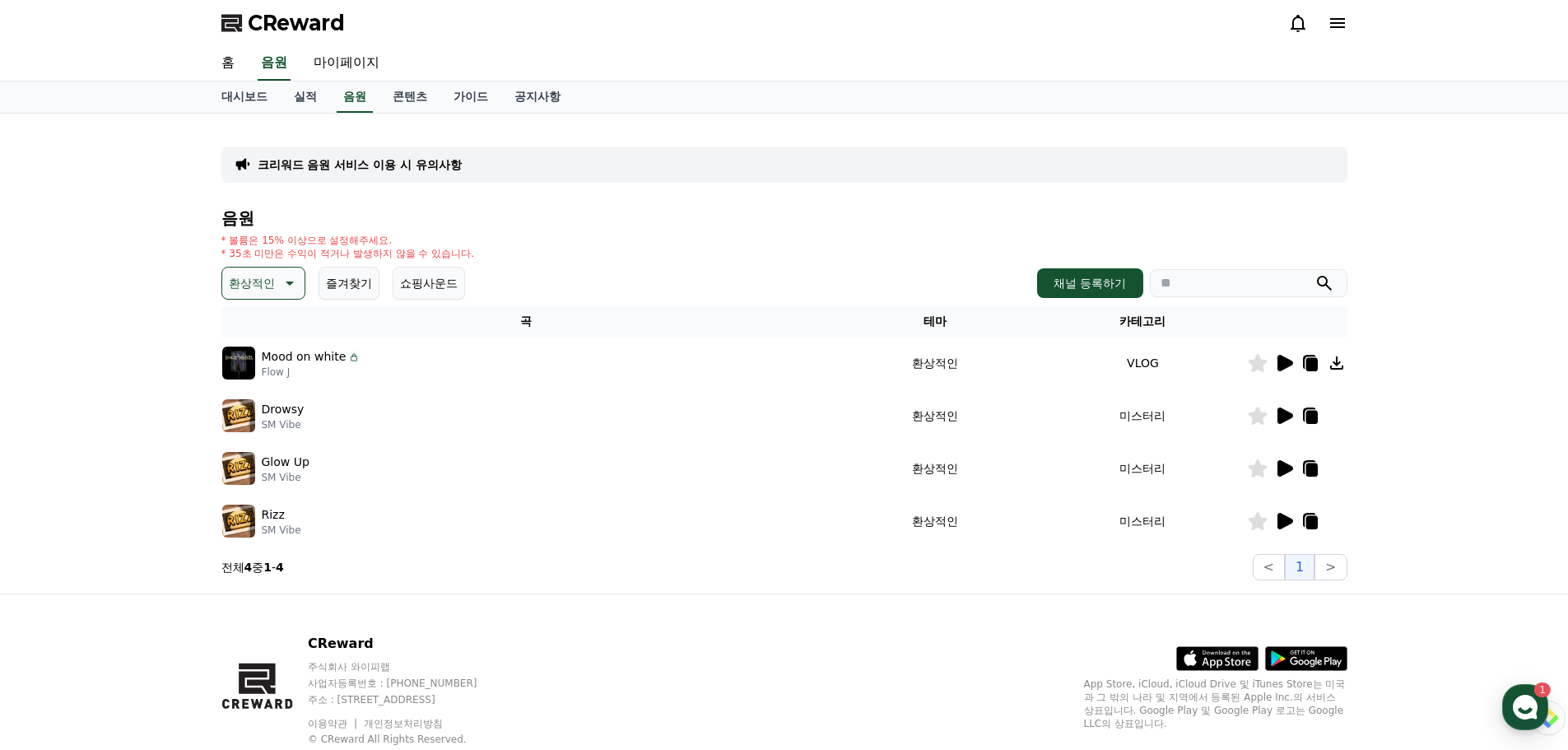
click at [274, 271] on button "환상적인" at bounding box center [263, 283] width 84 height 33
click at [244, 381] on button "어두운" at bounding box center [248, 373] width 47 height 37
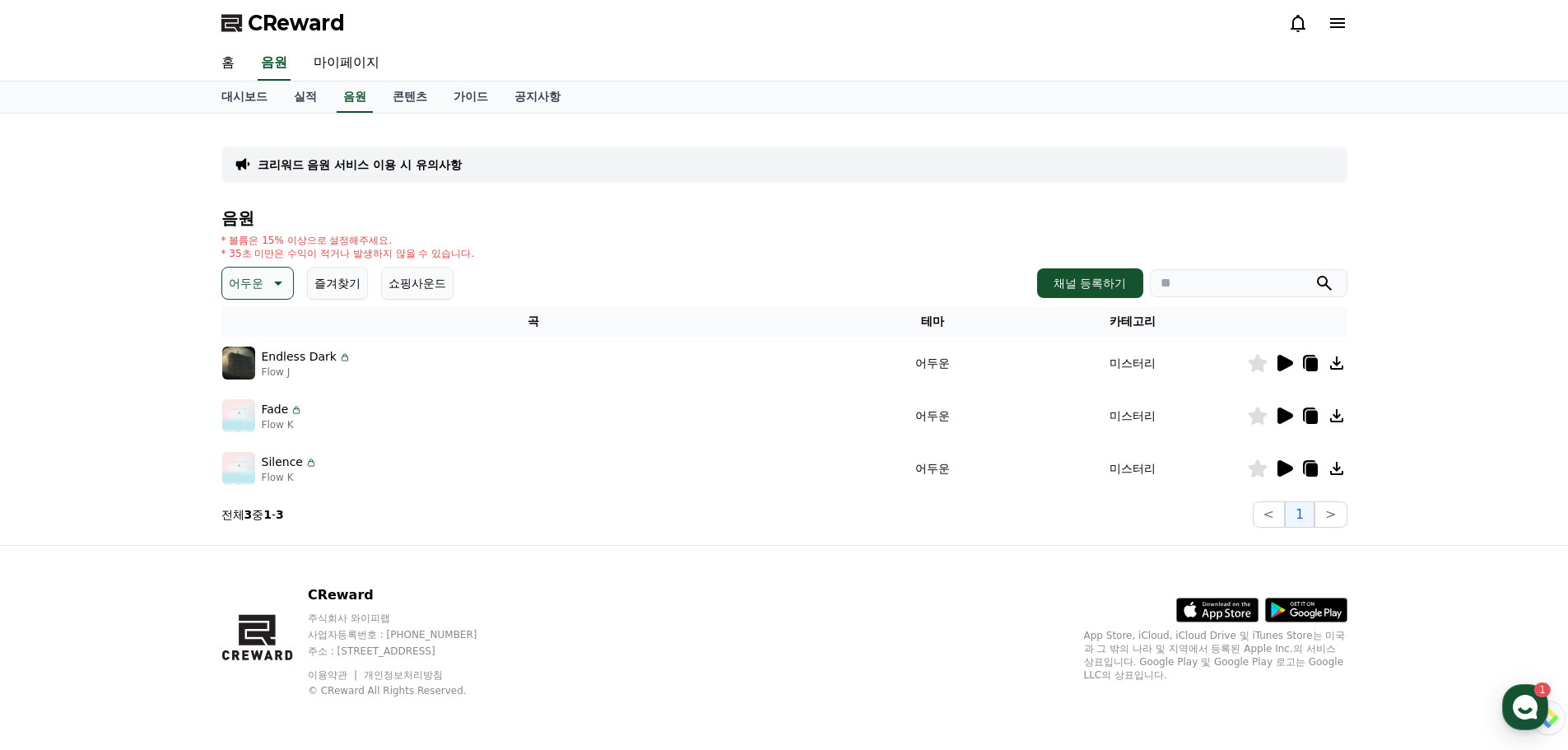
click at [1284, 367] on icon at bounding box center [1285, 363] width 16 height 17
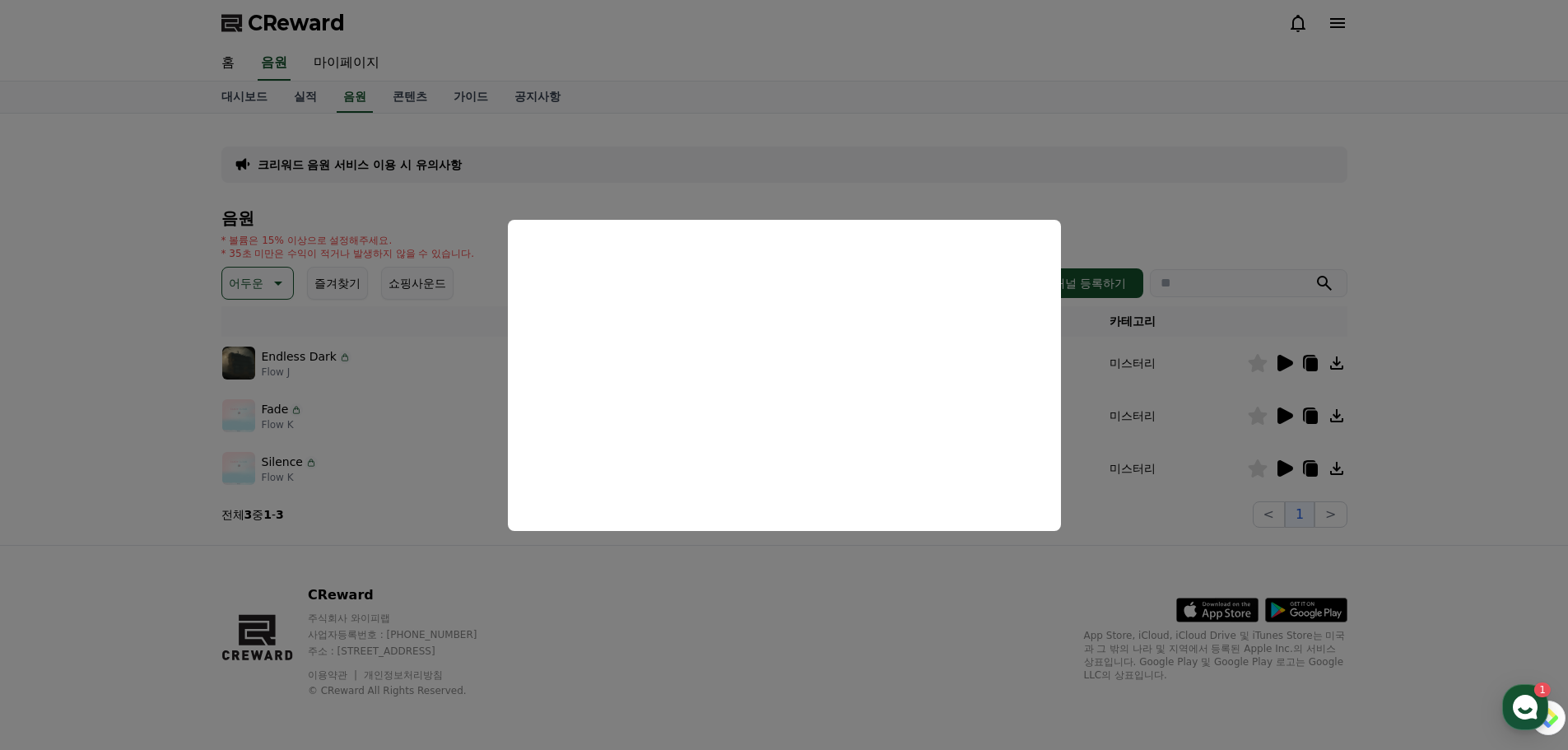
click at [362, 387] on button "close modal" at bounding box center [784, 375] width 1568 height 750
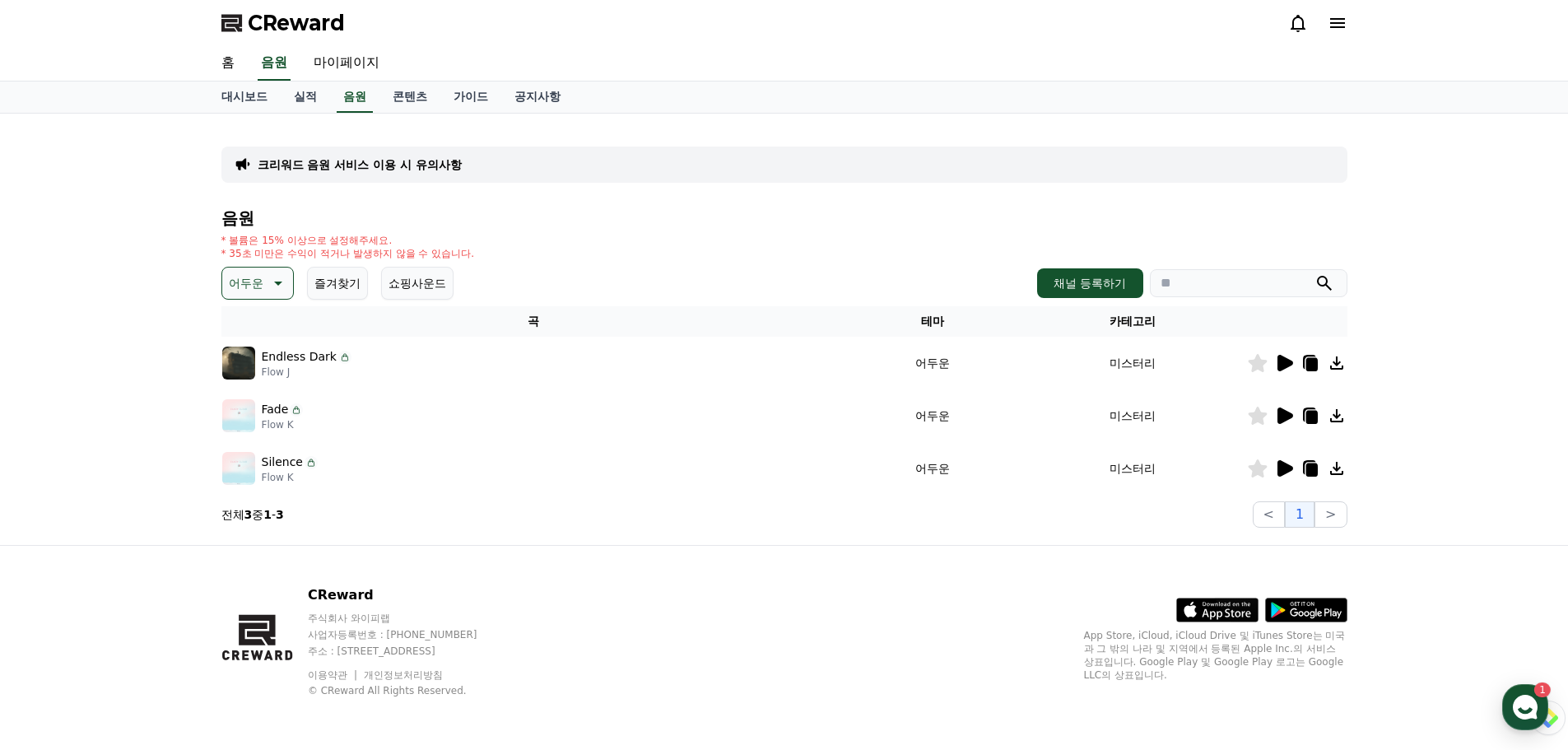
click at [259, 275] on p "어두운" at bounding box center [246, 283] width 35 height 23
click at [259, 420] on button "즐거움" at bounding box center [248, 425] width 47 height 37
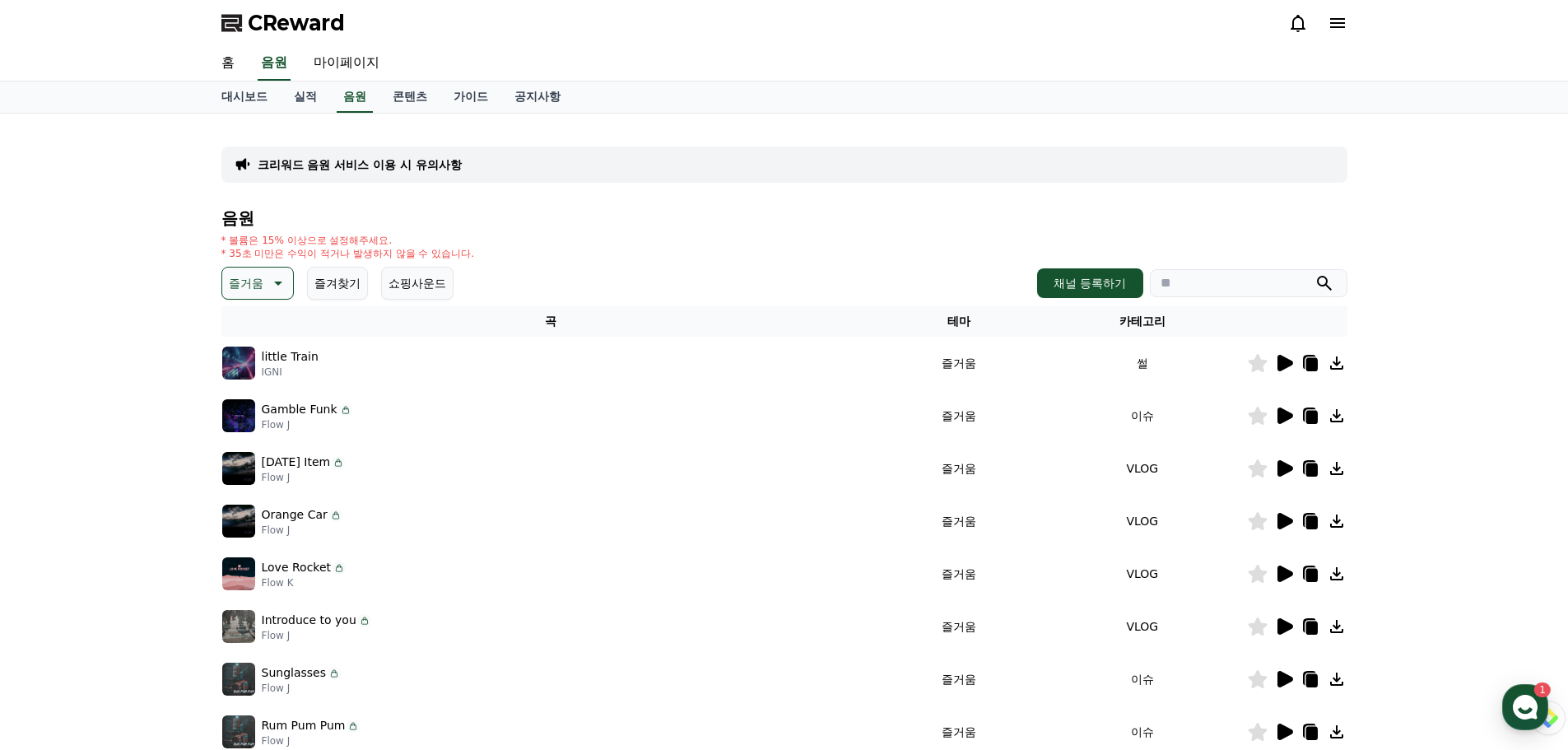
click at [272, 273] on button "즐거움" at bounding box center [257, 283] width 72 height 33
click at [250, 385] on button "드라마틱" at bounding box center [254, 382] width 59 height 37
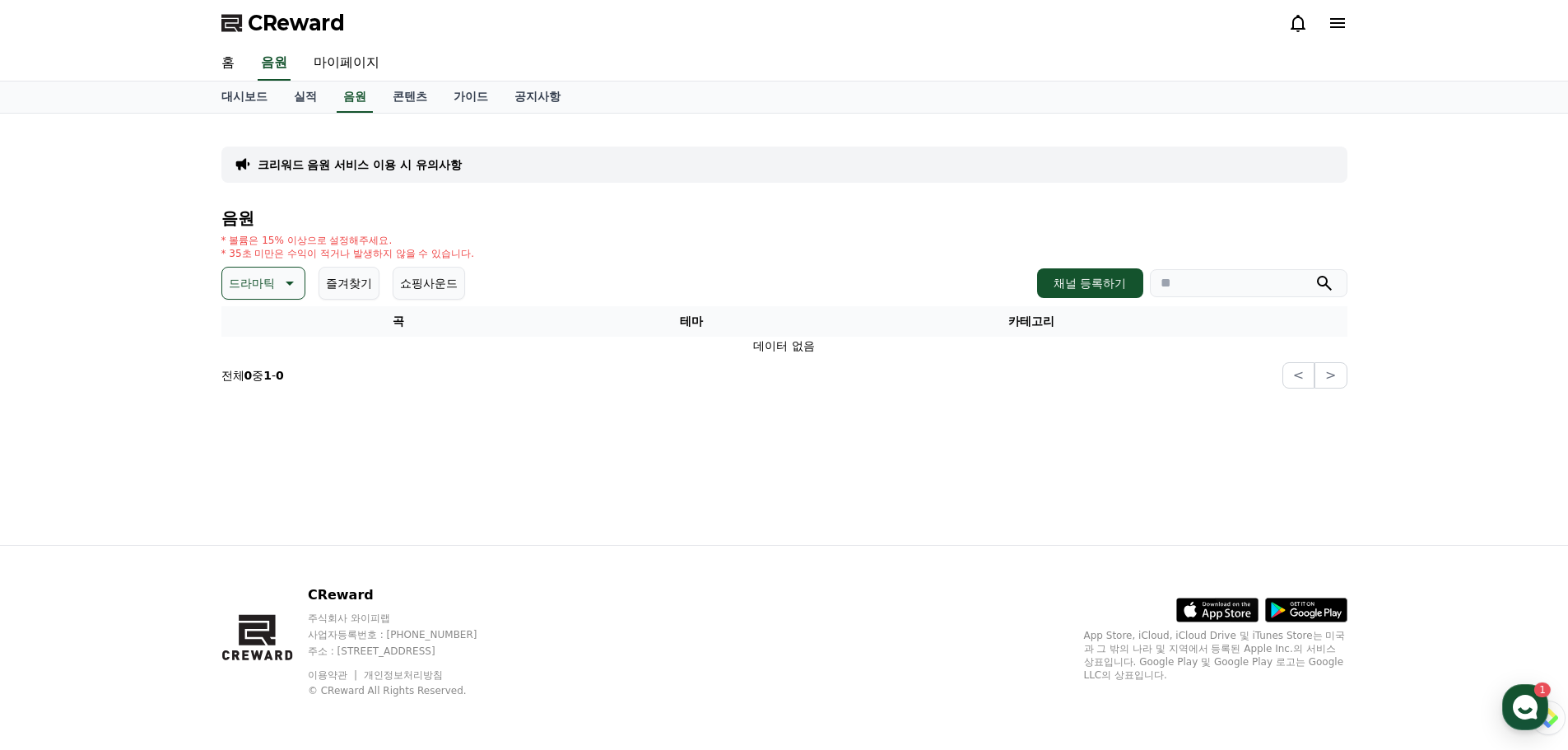
click at [273, 292] on p "드라마틱" at bounding box center [252, 283] width 46 height 23
click at [237, 376] on button "감동적인" at bounding box center [254, 375] width 59 height 37
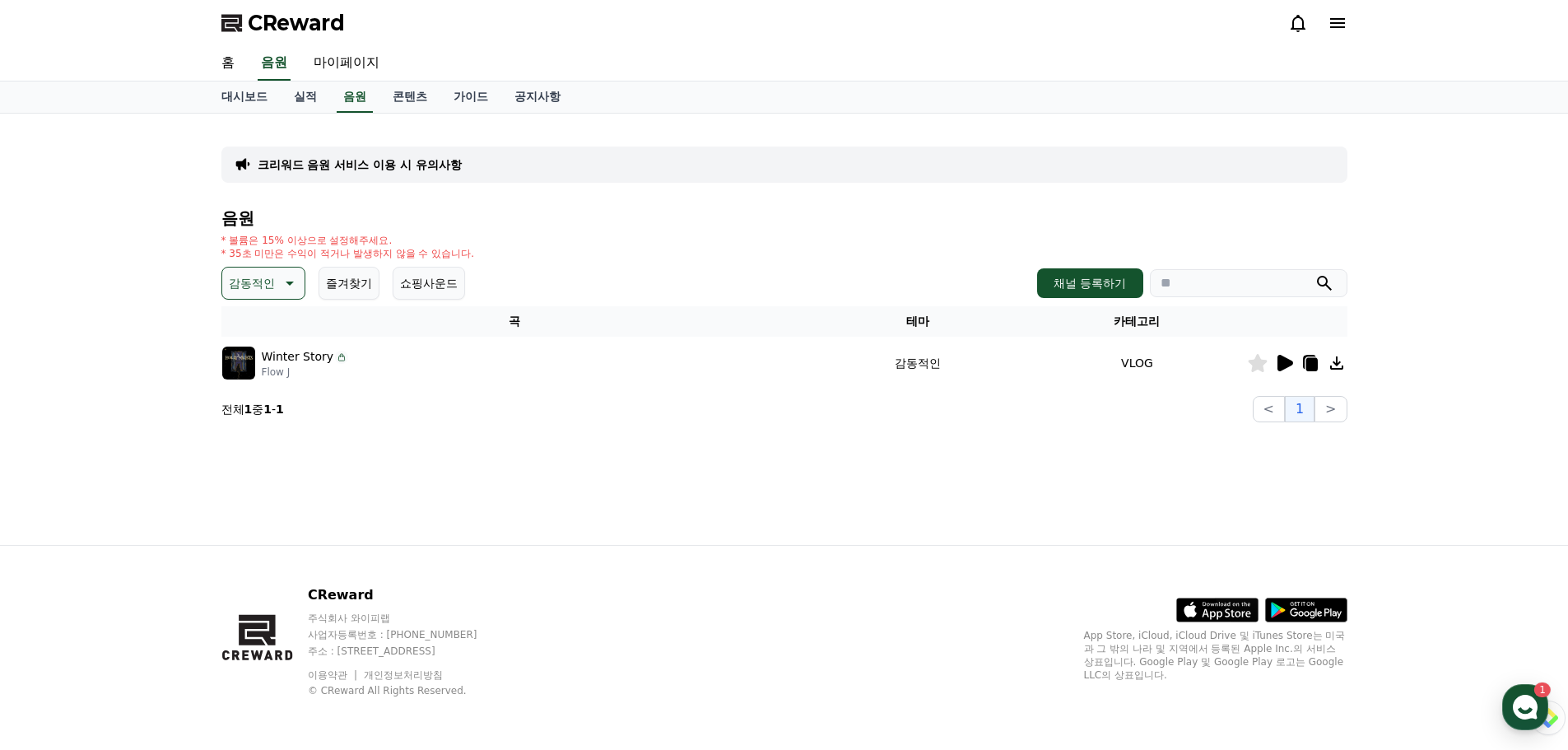
click at [1280, 357] on icon at bounding box center [1285, 363] width 16 height 17
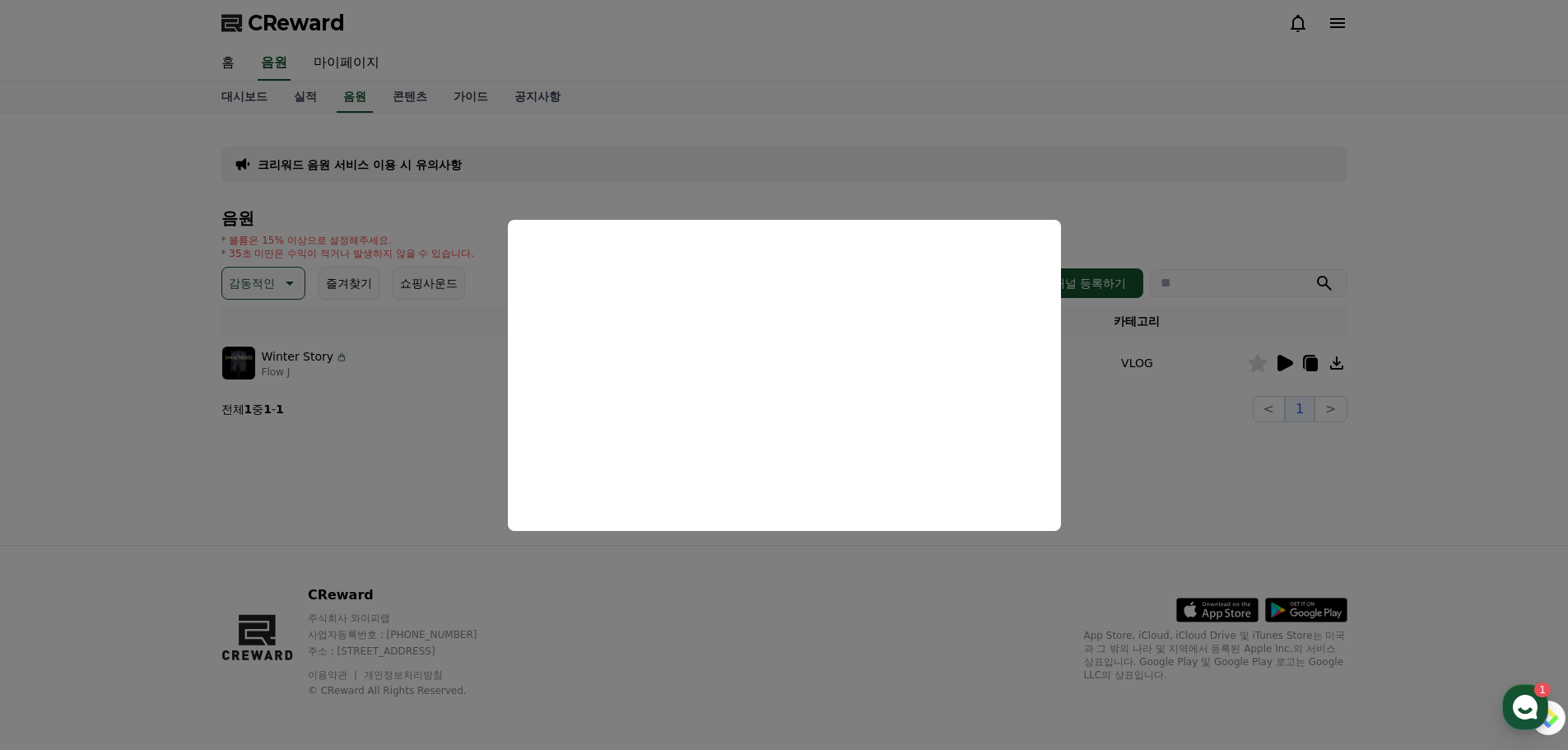
click at [369, 381] on button "close modal" at bounding box center [784, 375] width 1568 height 750
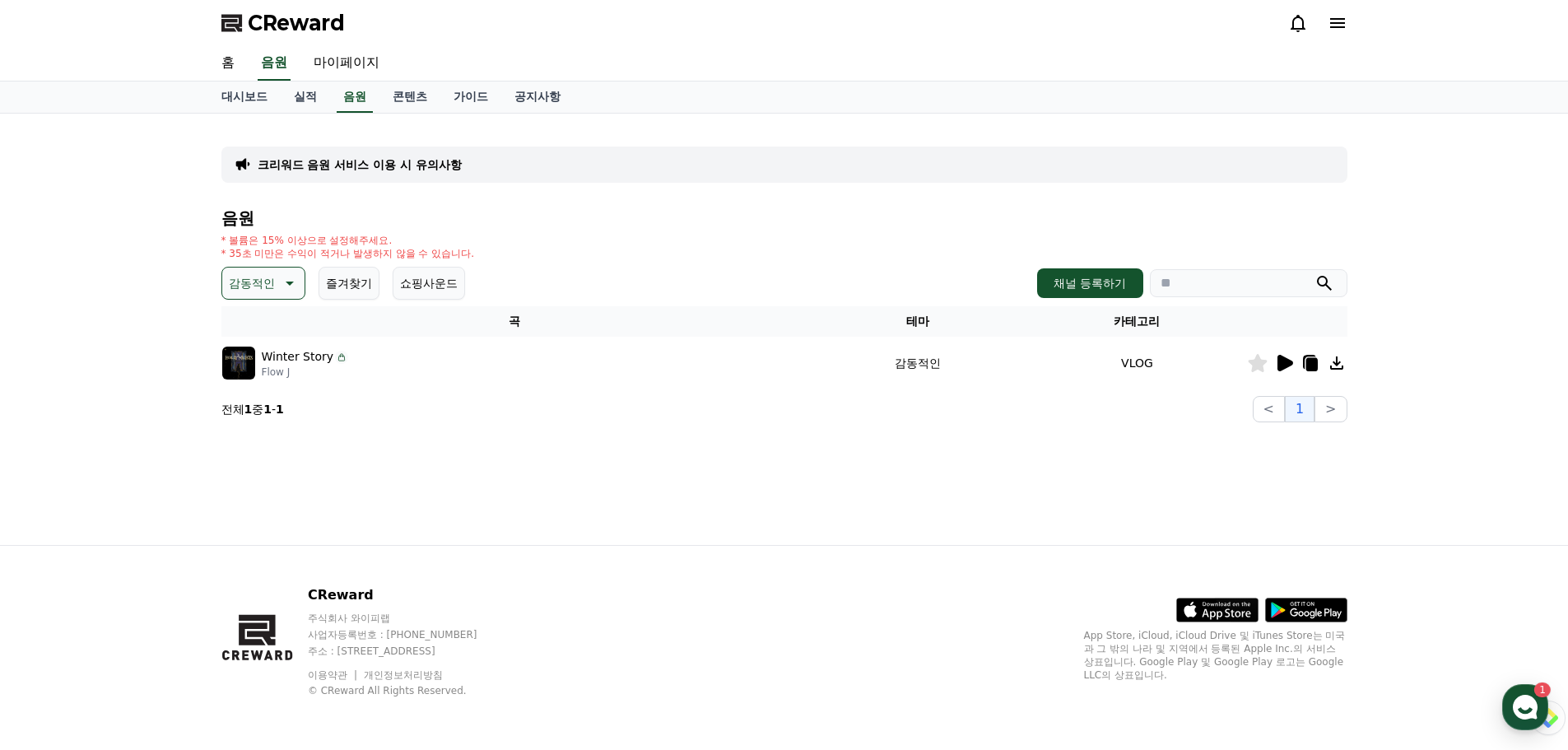
click at [279, 273] on button "감동적인" at bounding box center [263, 283] width 84 height 33
click at [248, 316] on button "전체" at bounding box center [242, 326] width 37 height 37
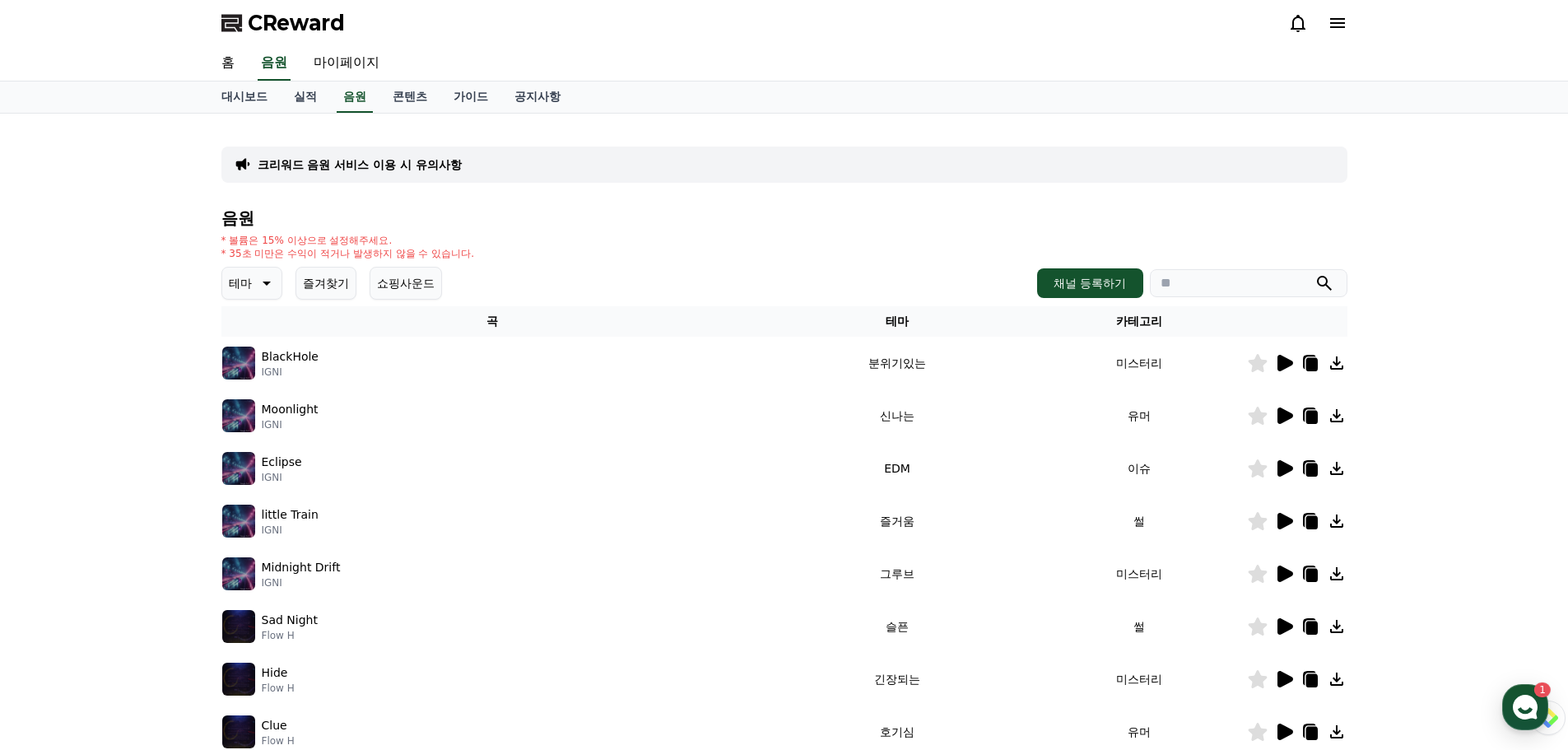
click at [1286, 363] on icon at bounding box center [1285, 363] width 16 height 17
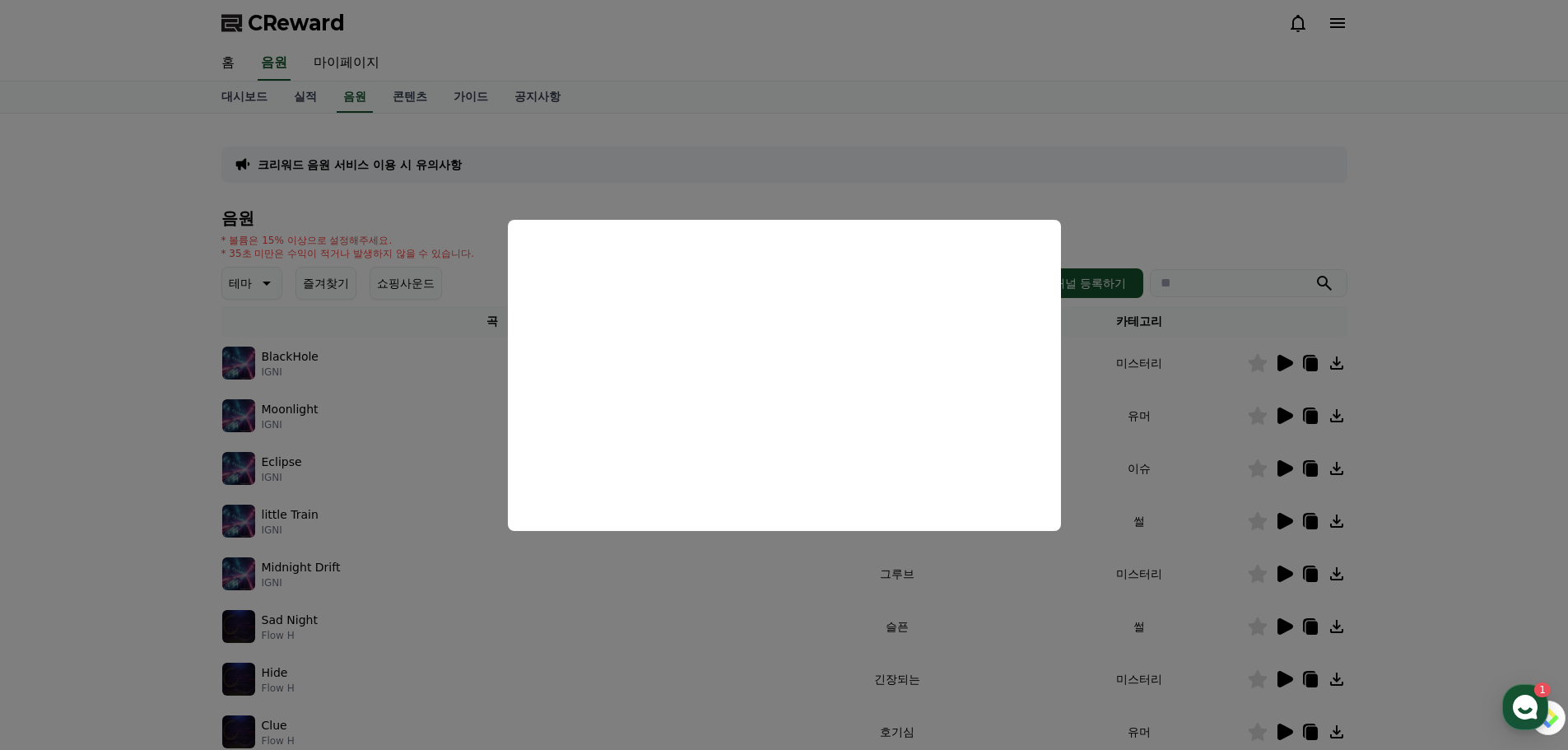
click at [421, 426] on button "close modal" at bounding box center [784, 375] width 1568 height 750
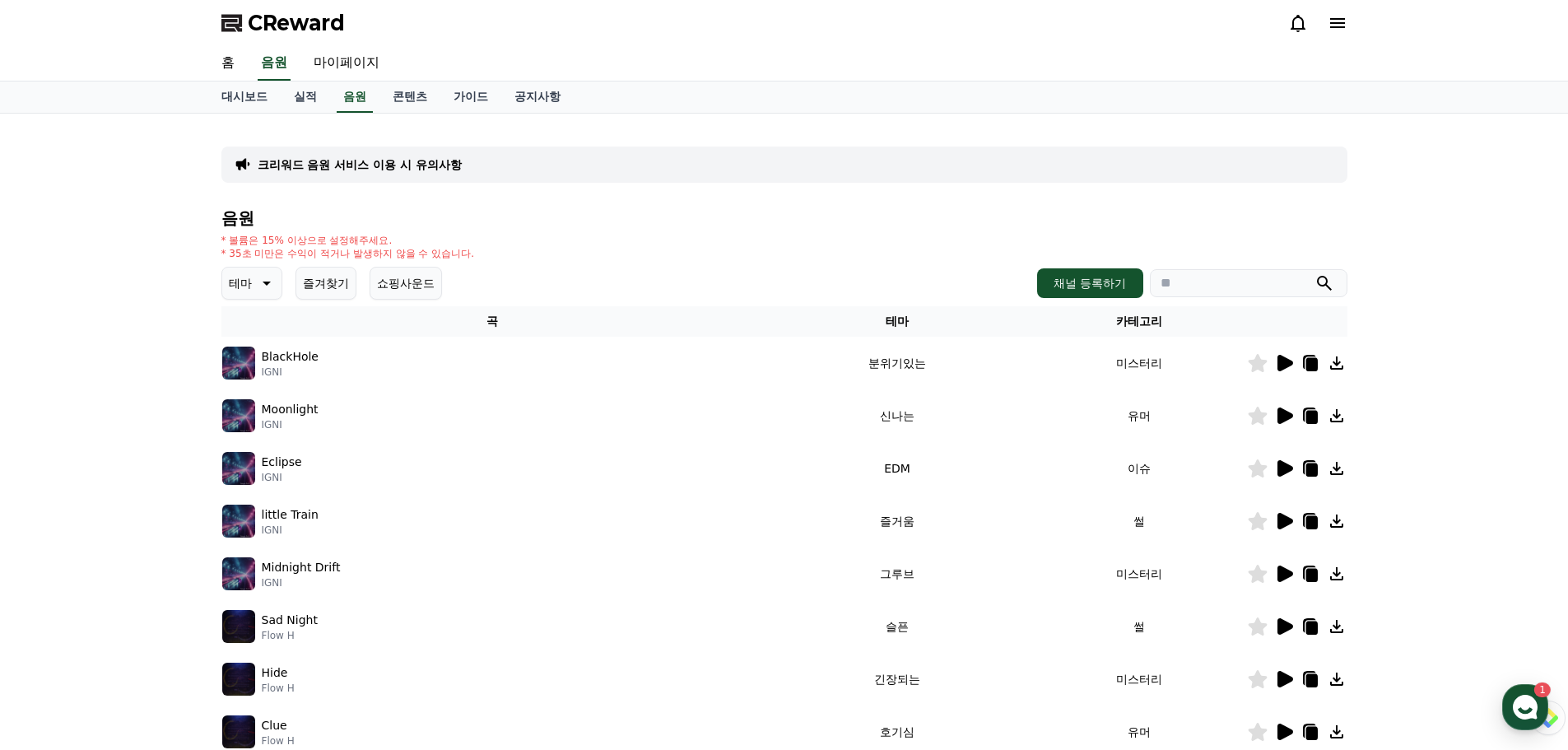
click at [233, 274] on p "테마" at bounding box center [240, 283] width 23 height 23
click at [256, 379] on button "반전" at bounding box center [242, 379] width 37 height 37
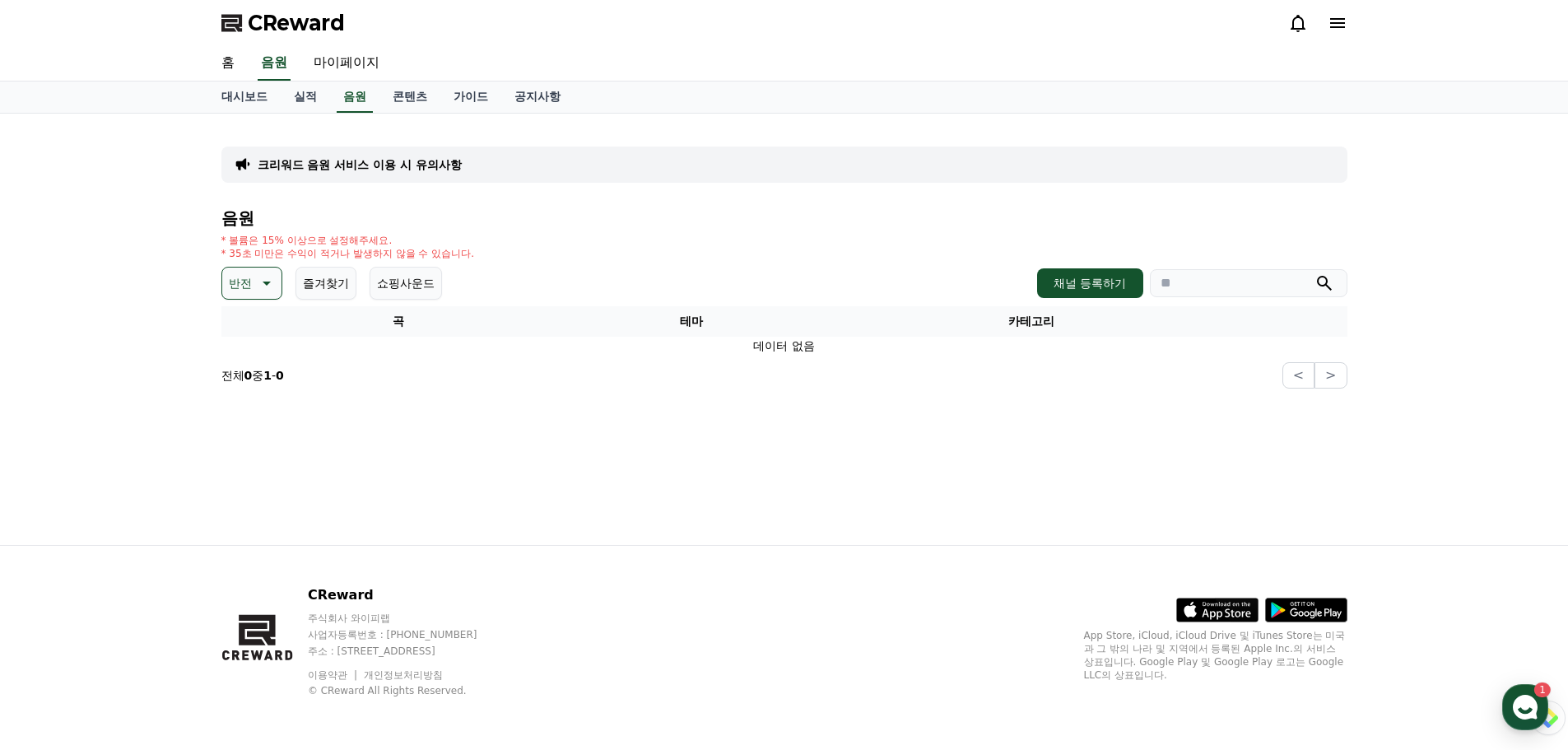
click at [272, 281] on icon at bounding box center [265, 283] width 20 height 20
click at [258, 342] on button "웅장한" at bounding box center [248, 340] width 47 height 37
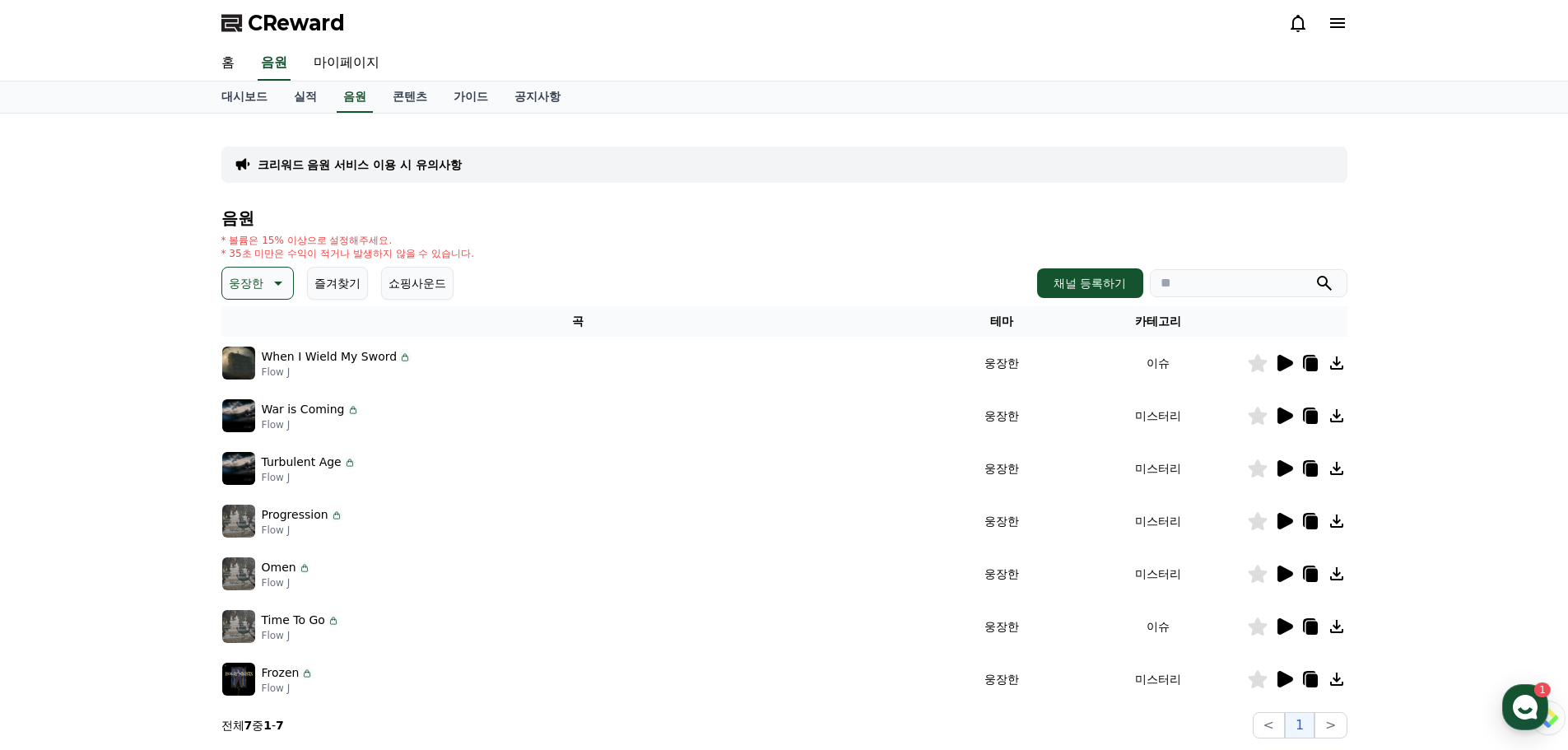
click at [1278, 357] on icon at bounding box center [1285, 363] width 16 height 17
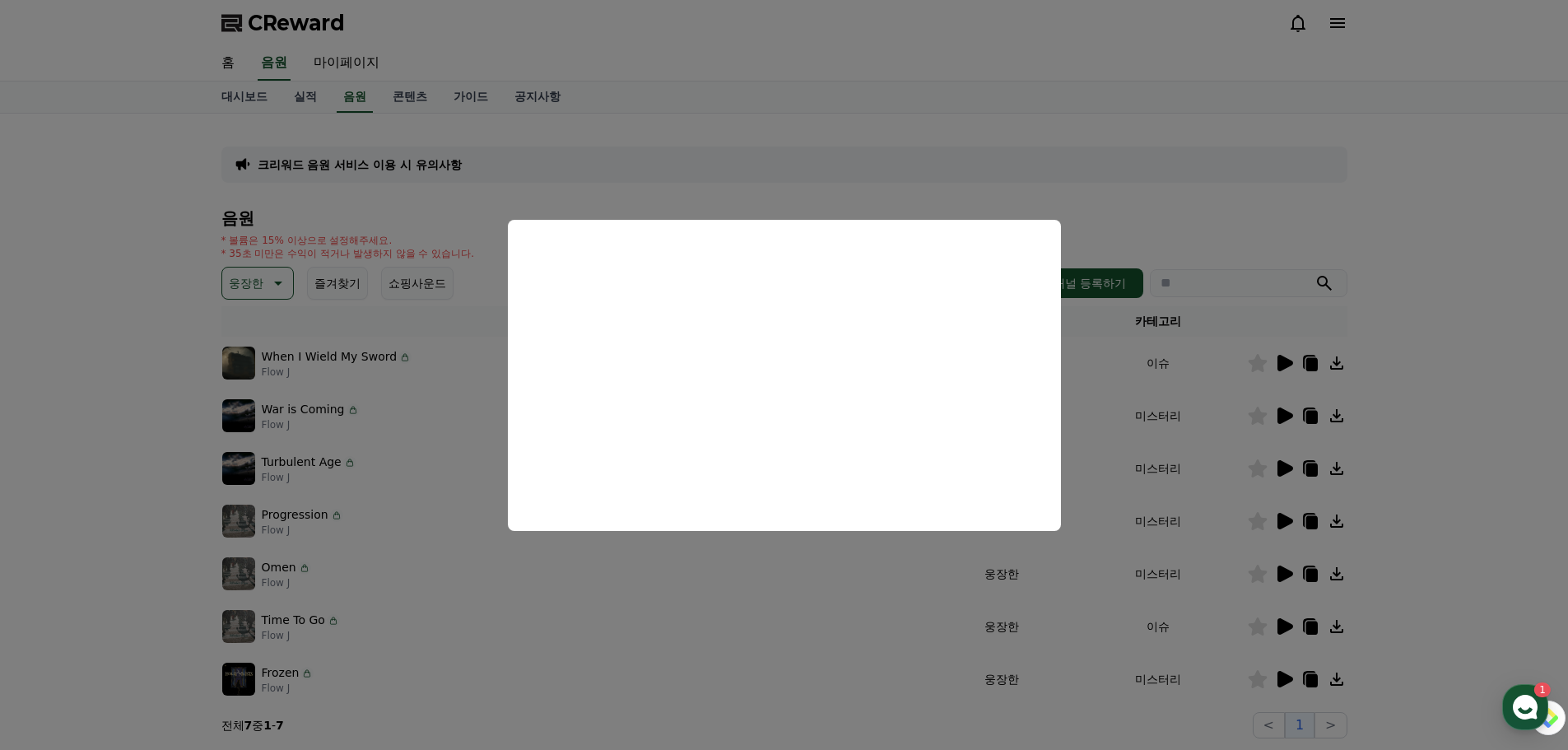
click at [1245, 436] on button "close modal" at bounding box center [784, 375] width 1568 height 750
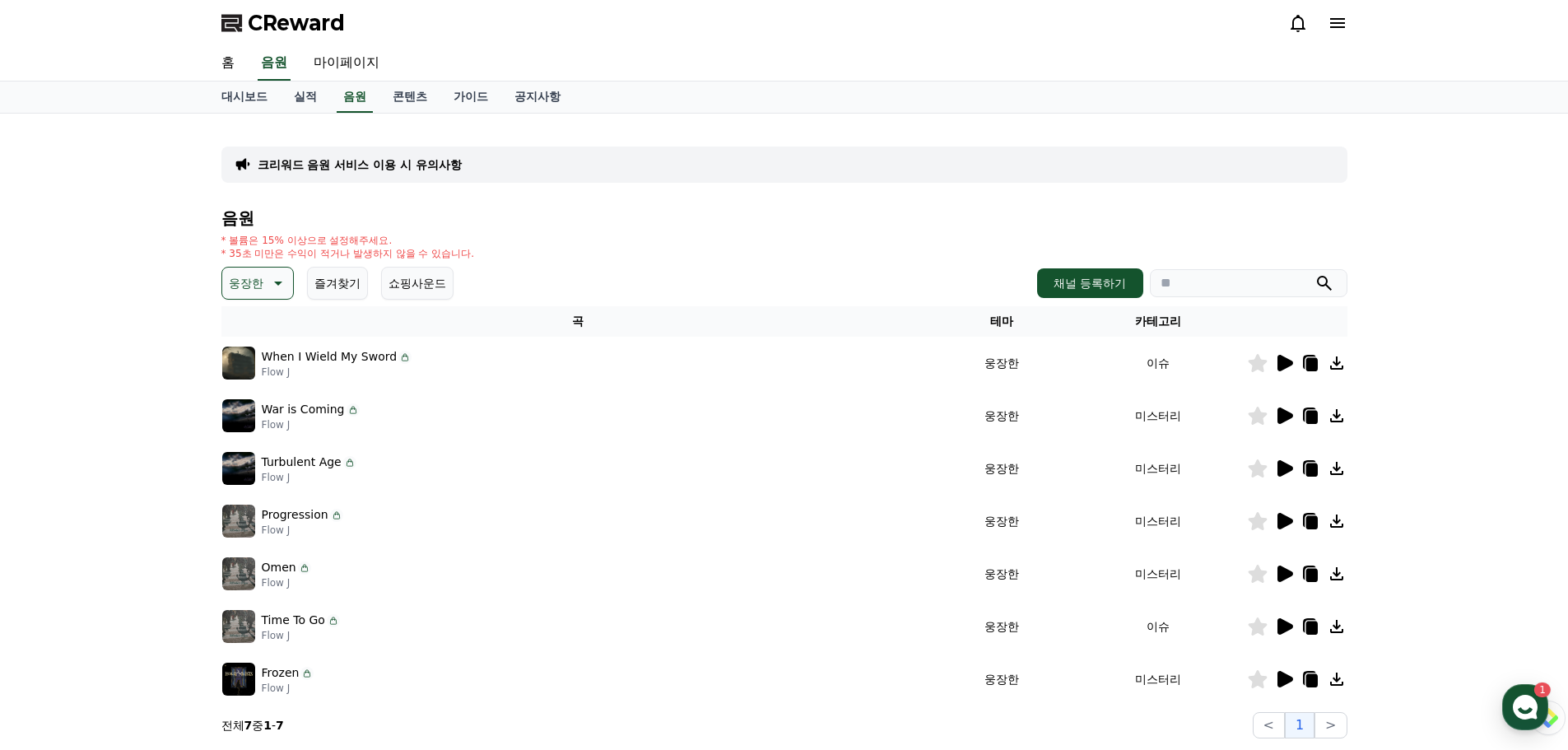
click at [1312, 362] on icon at bounding box center [1311, 364] width 12 height 13
click at [1283, 416] on icon at bounding box center [1285, 415] width 16 height 17
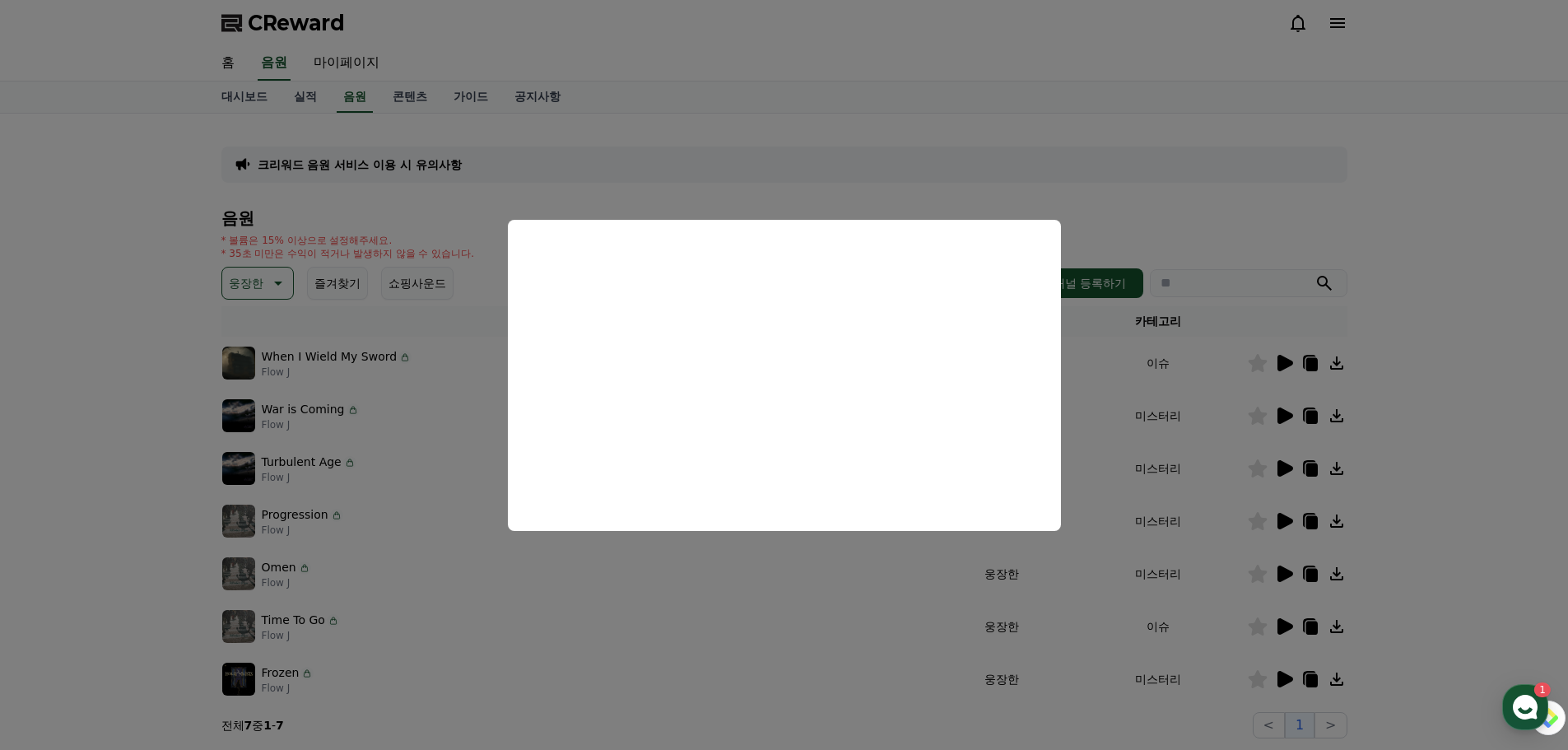
click at [401, 470] on button "close modal" at bounding box center [784, 375] width 1568 height 750
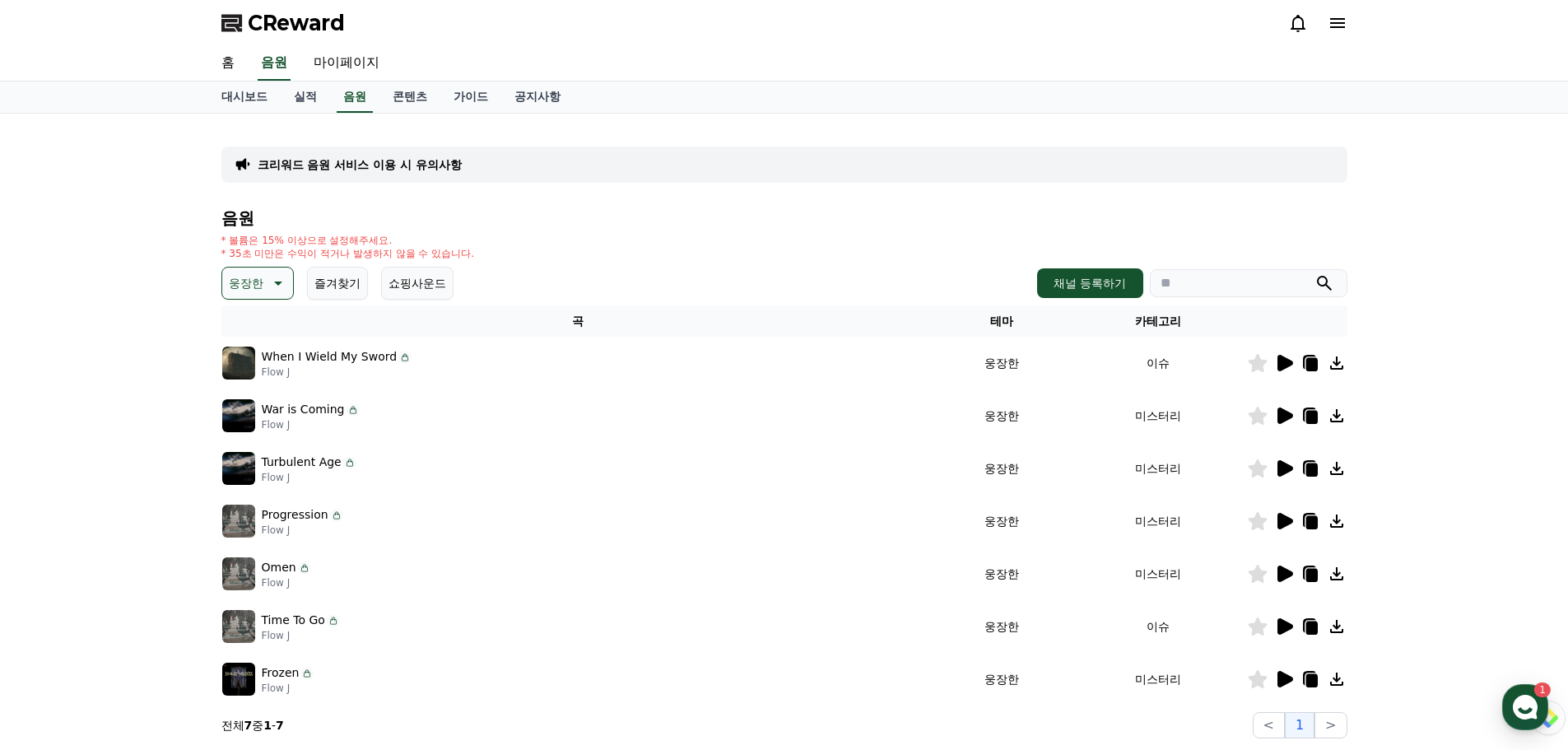
click at [1281, 466] on icon at bounding box center [1285, 468] width 16 height 17
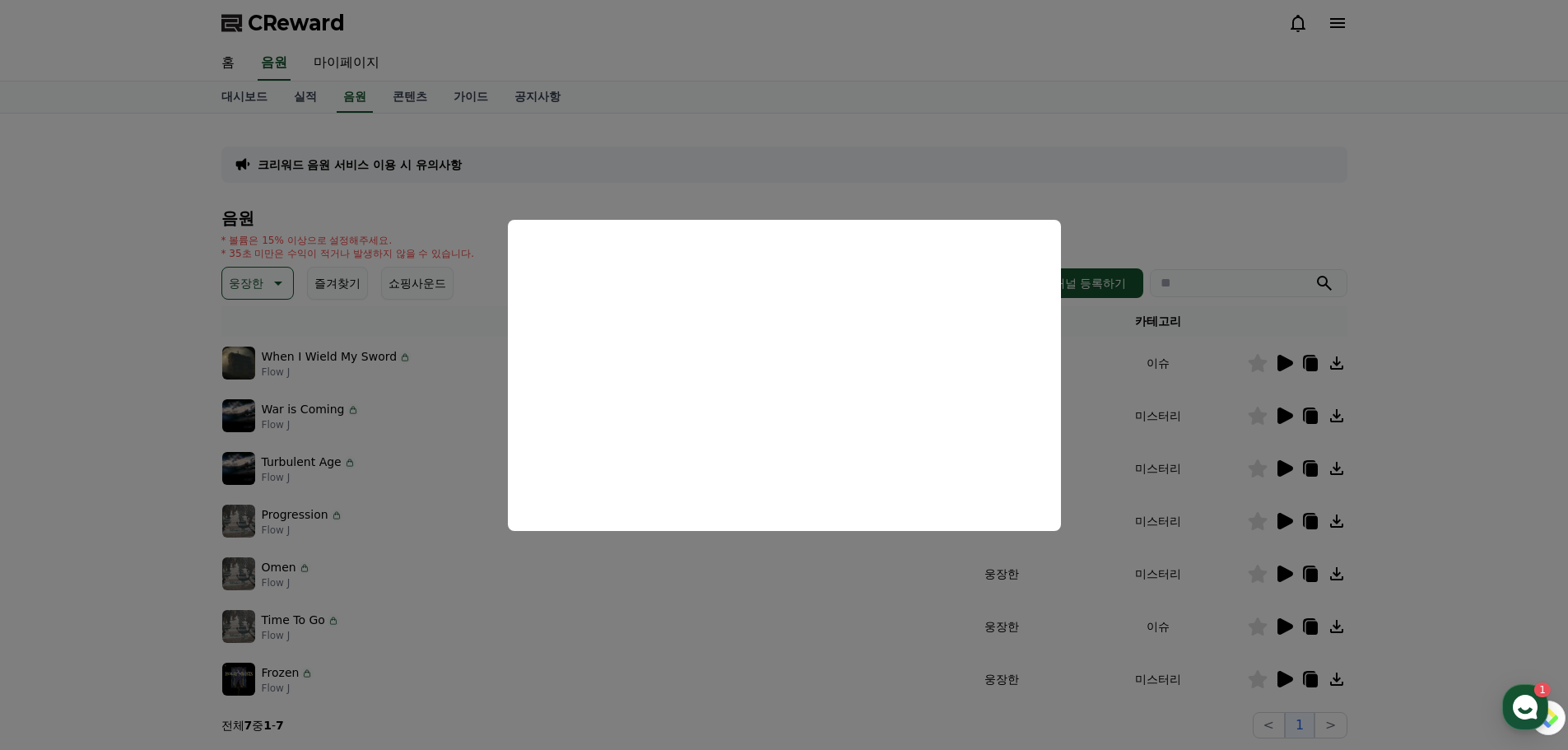
click at [1320, 256] on button "close modal" at bounding box center [784, 375] width 1568 height 750
